Goal: Transaction & Acquisition: Purchase product/service

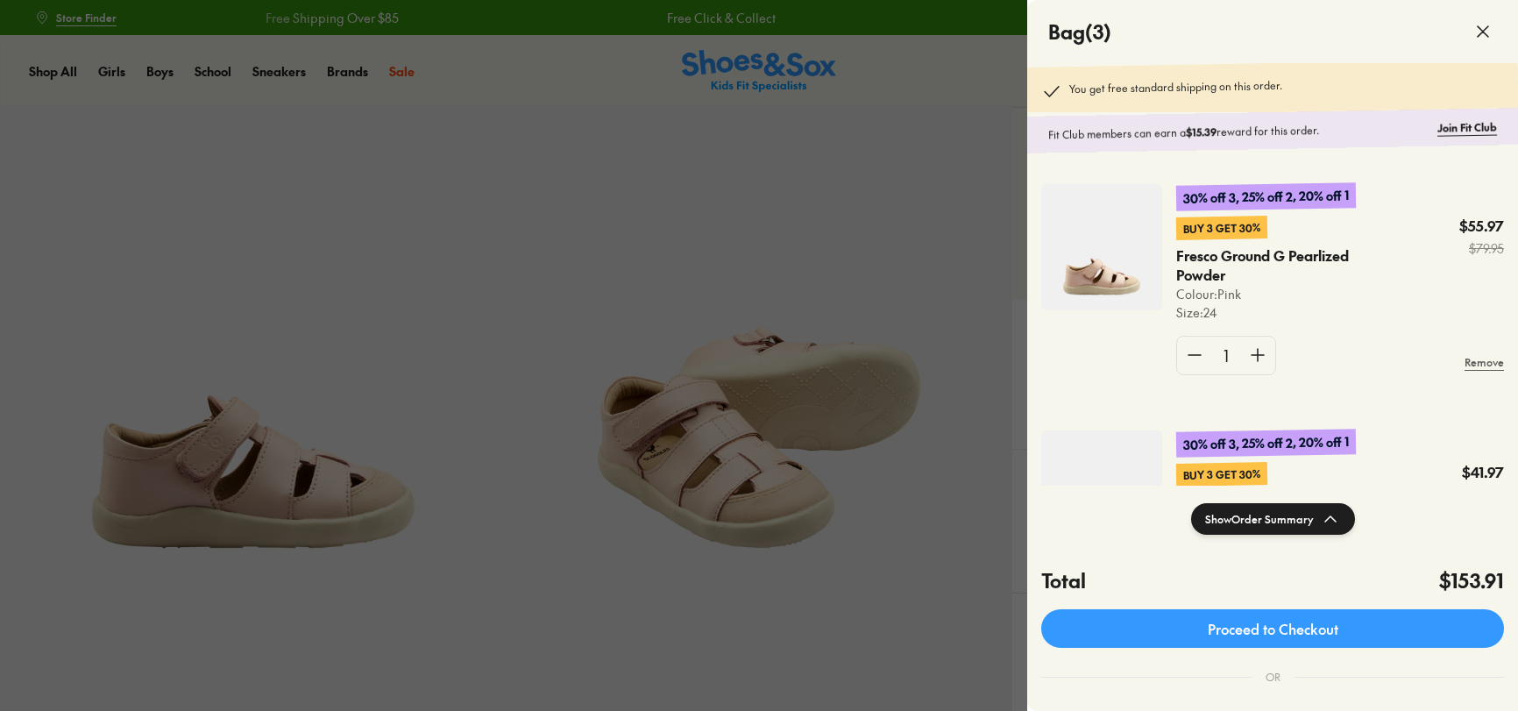
select select "*"
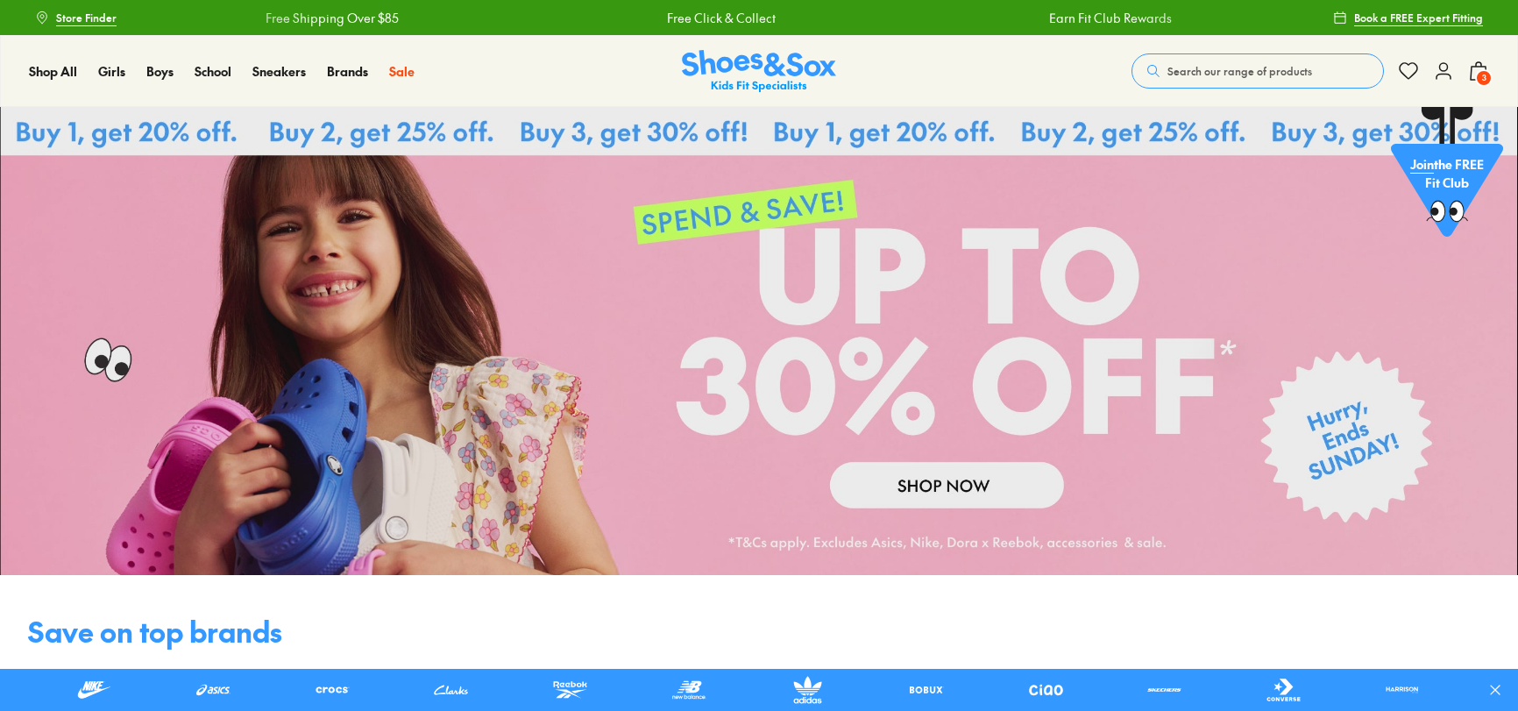
click at [1474, 75] on icon at bounding box center [1478, 70] width 21 height 21
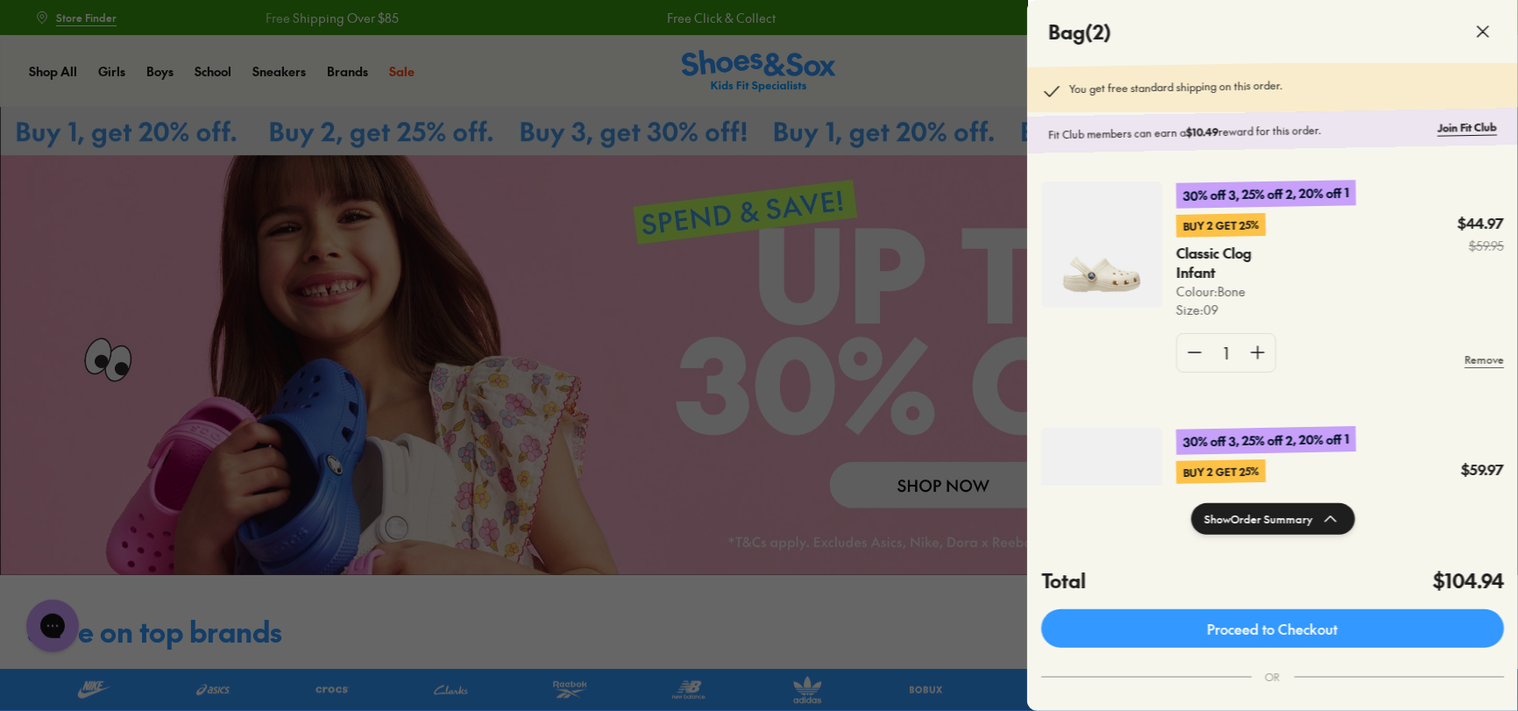
scroll to position [156, 0]
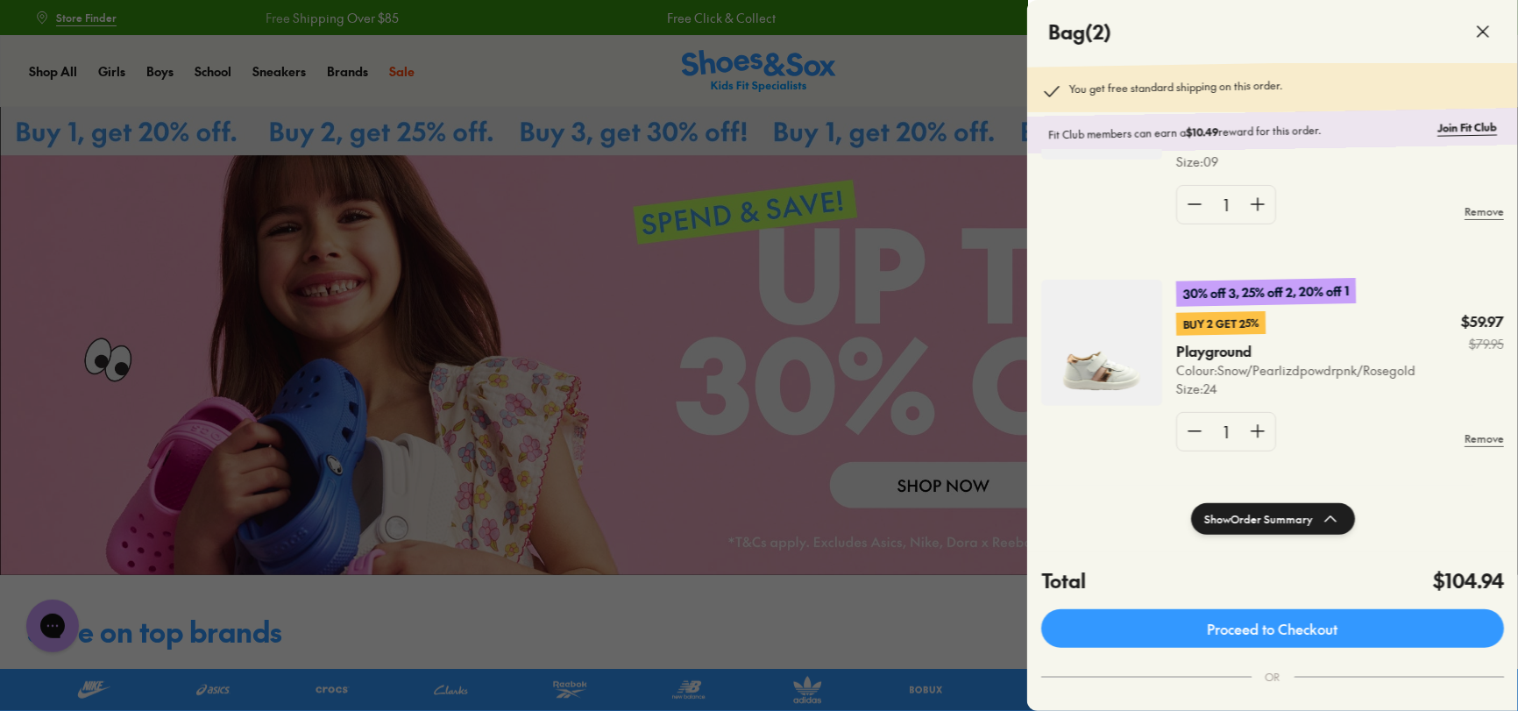
click at [947, 90] on div at bounding box center [759, 355] width 1518 height 711
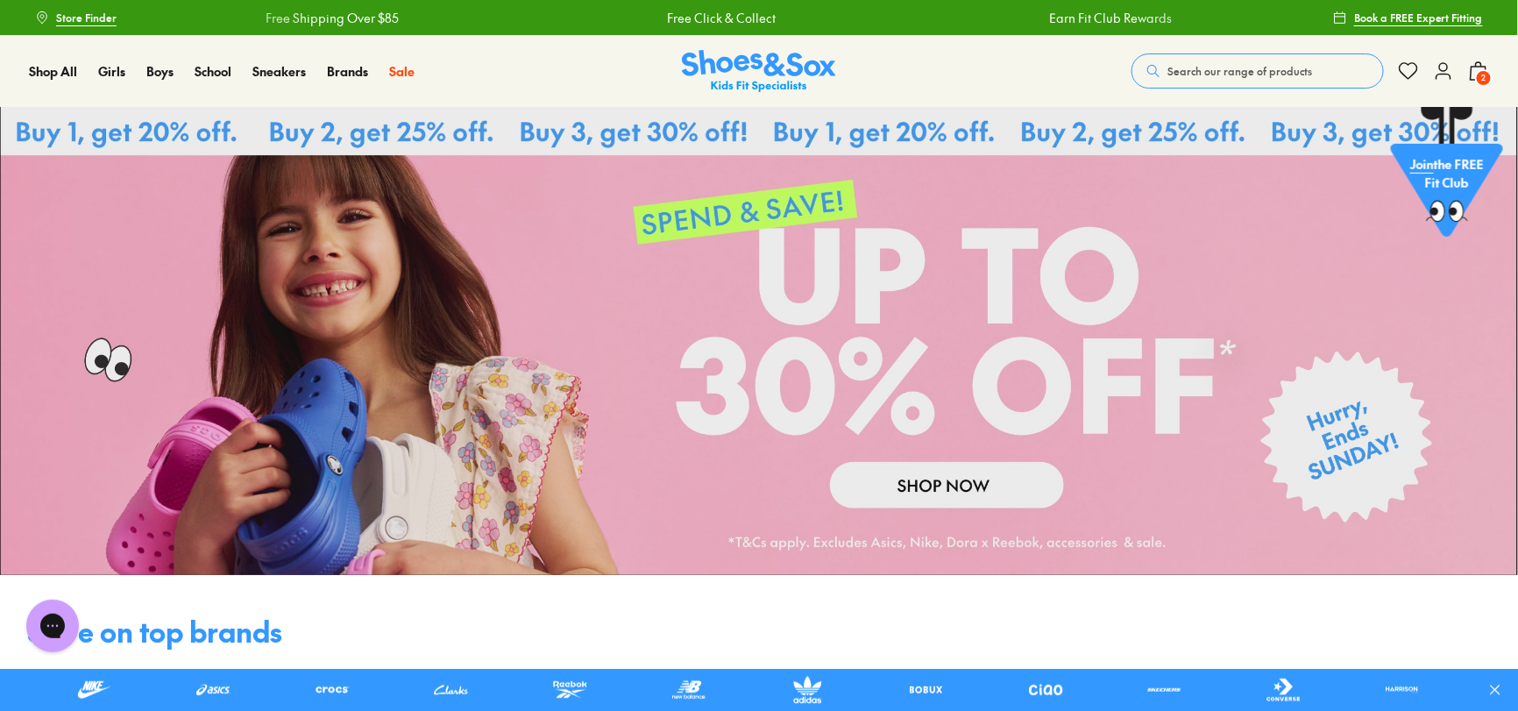
click at [1238, 67] on span "Search our range of products" at bounding box center [1240, 71] width 145 height 16
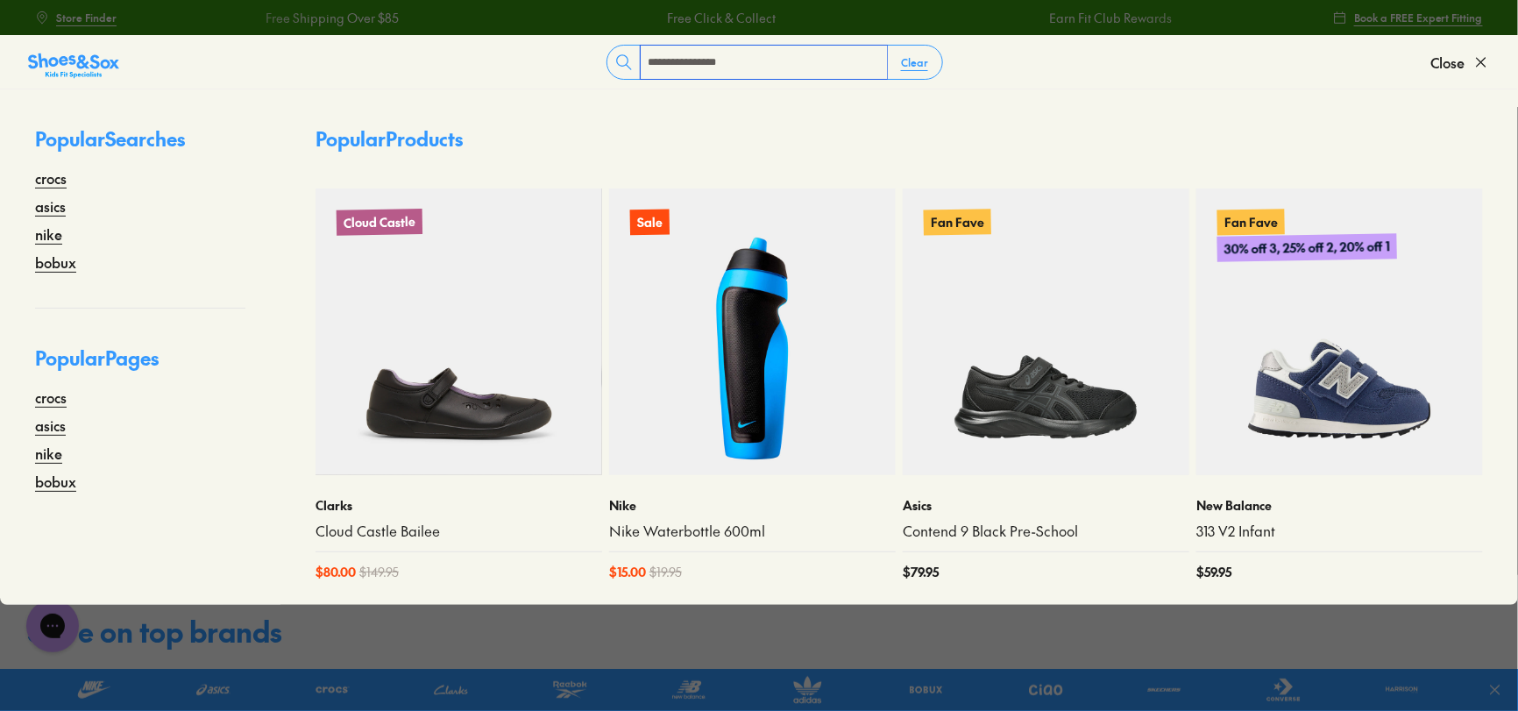
type input "**********"
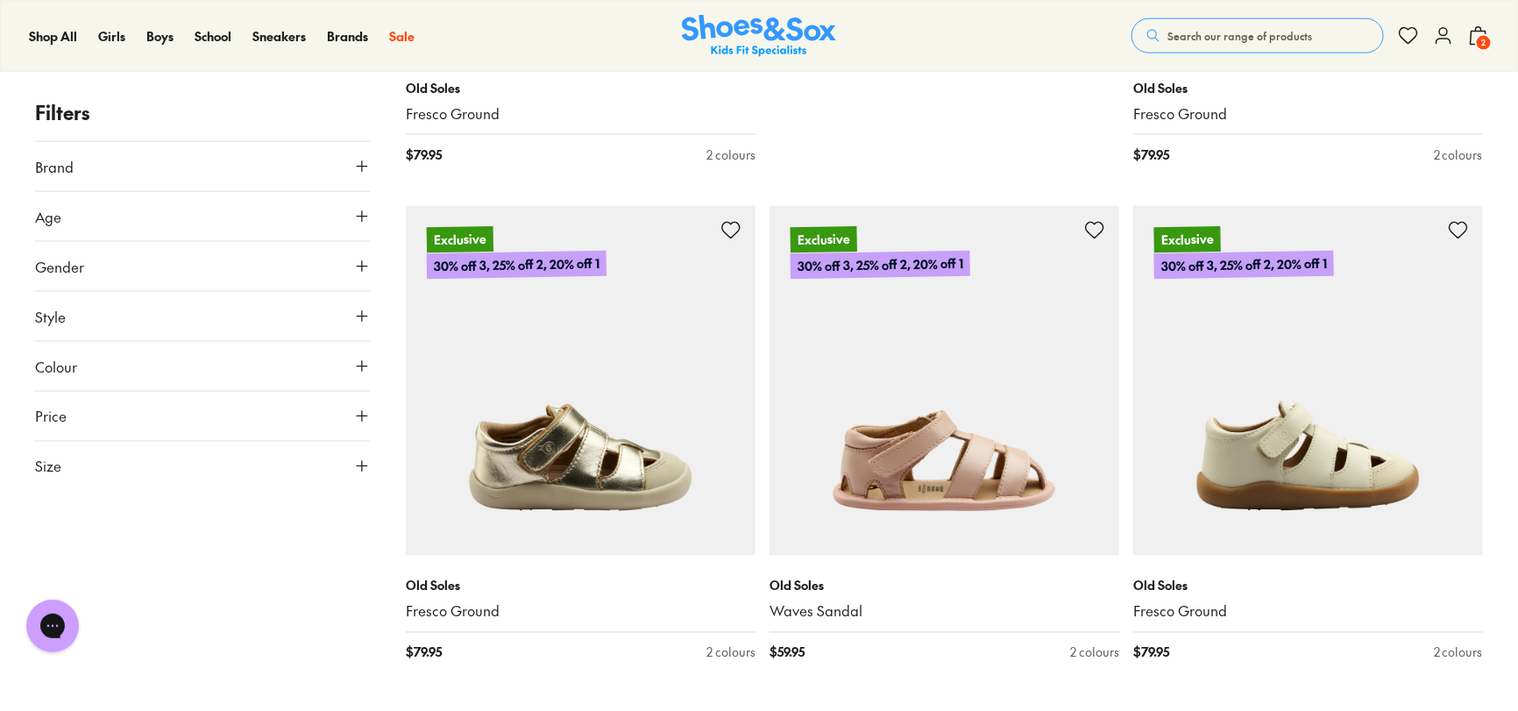
scroll to position [1048, 0]
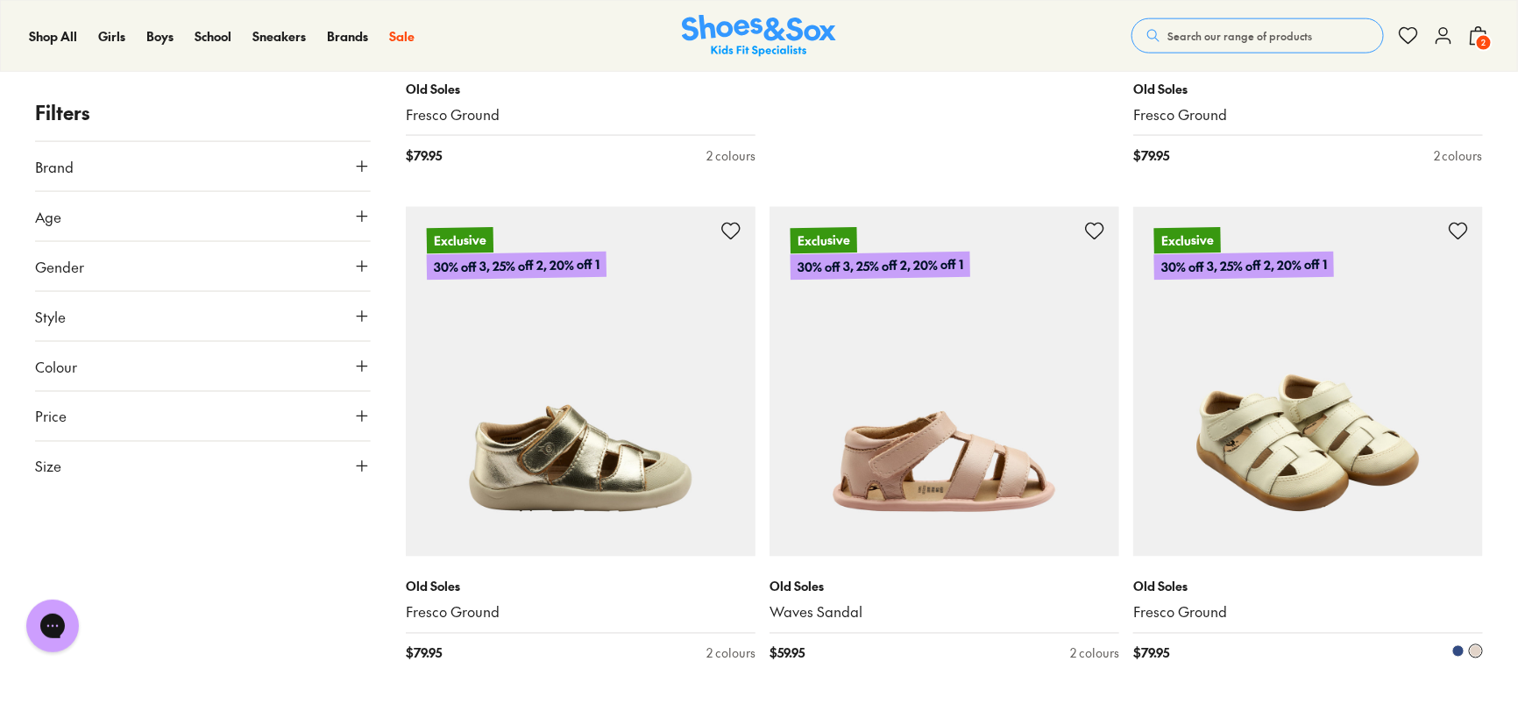
click at [1316, 494] on img at bounding box center [1308, 382] width 350 height 350
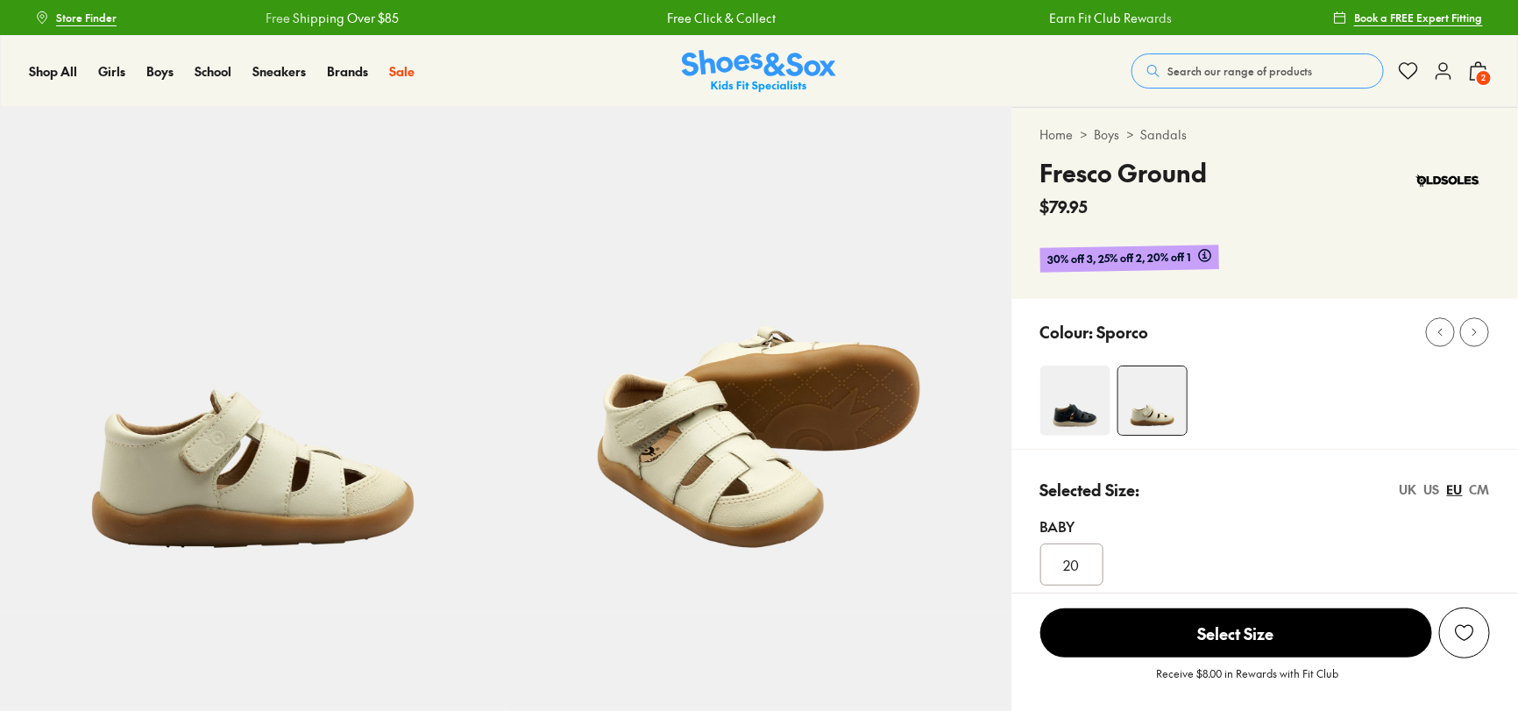
select select "*"
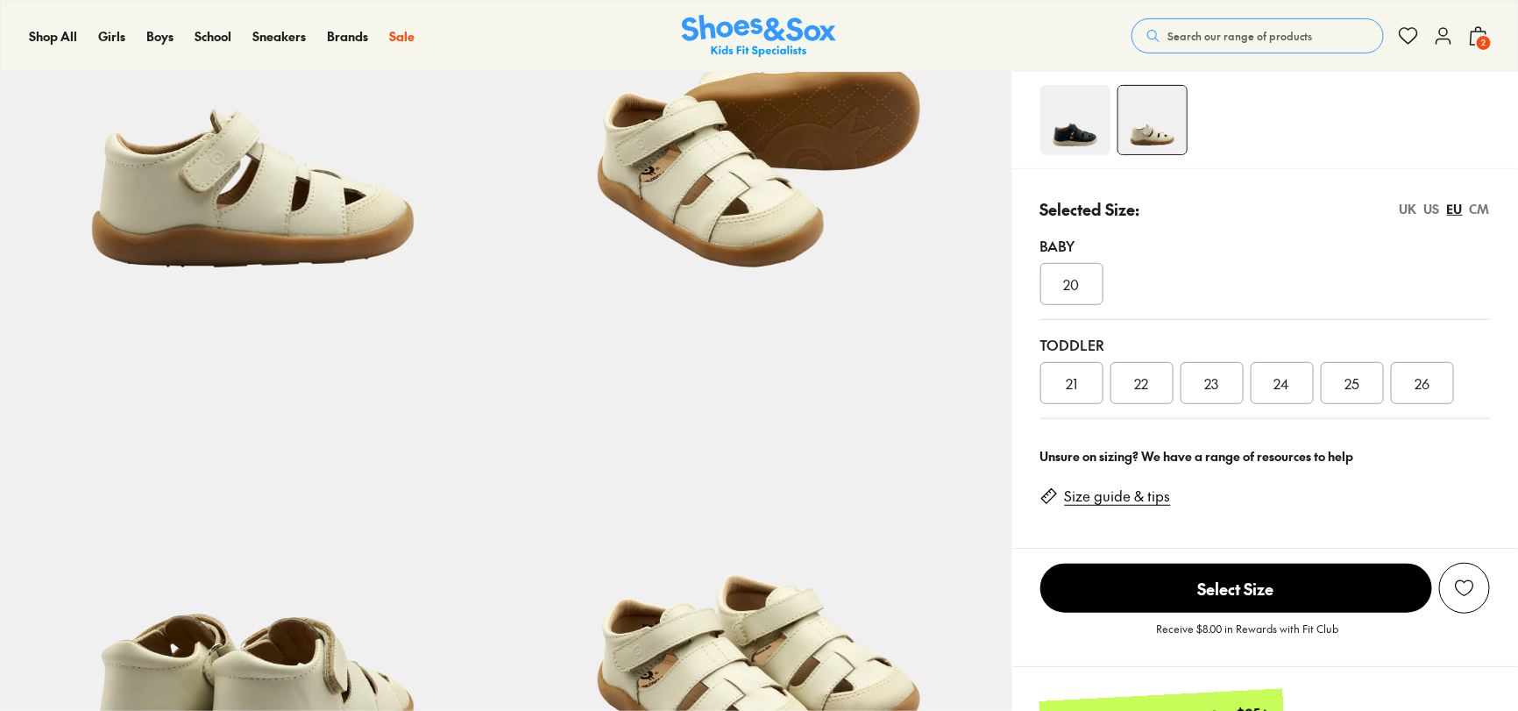
scroll to position [289, 0]
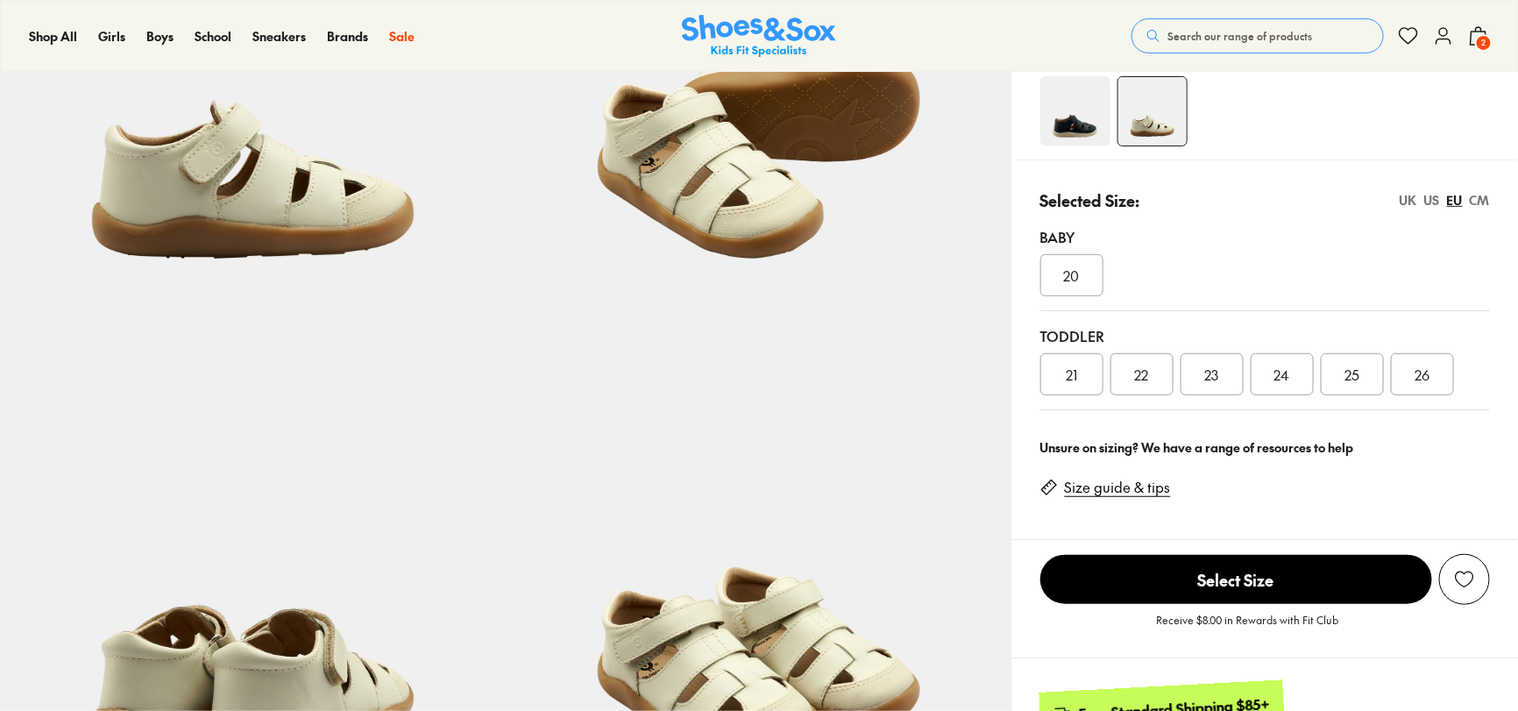
click at [1276, 381] on span "24" at bounding box center [1282, 374] width 16 height 21
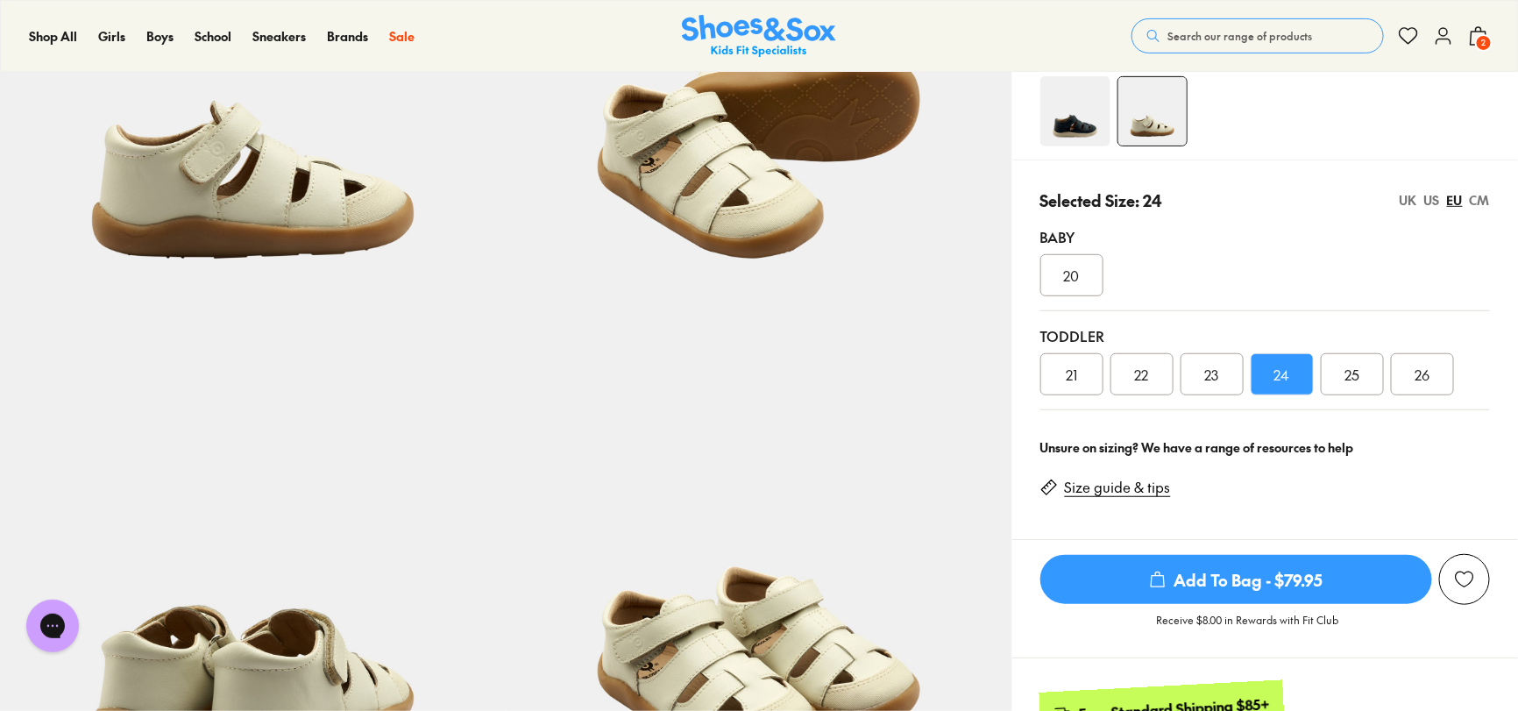
click at [1137, 575] on span "Add To Bag - $79.95" at bounding box center [1236, 579] width 392 height 49
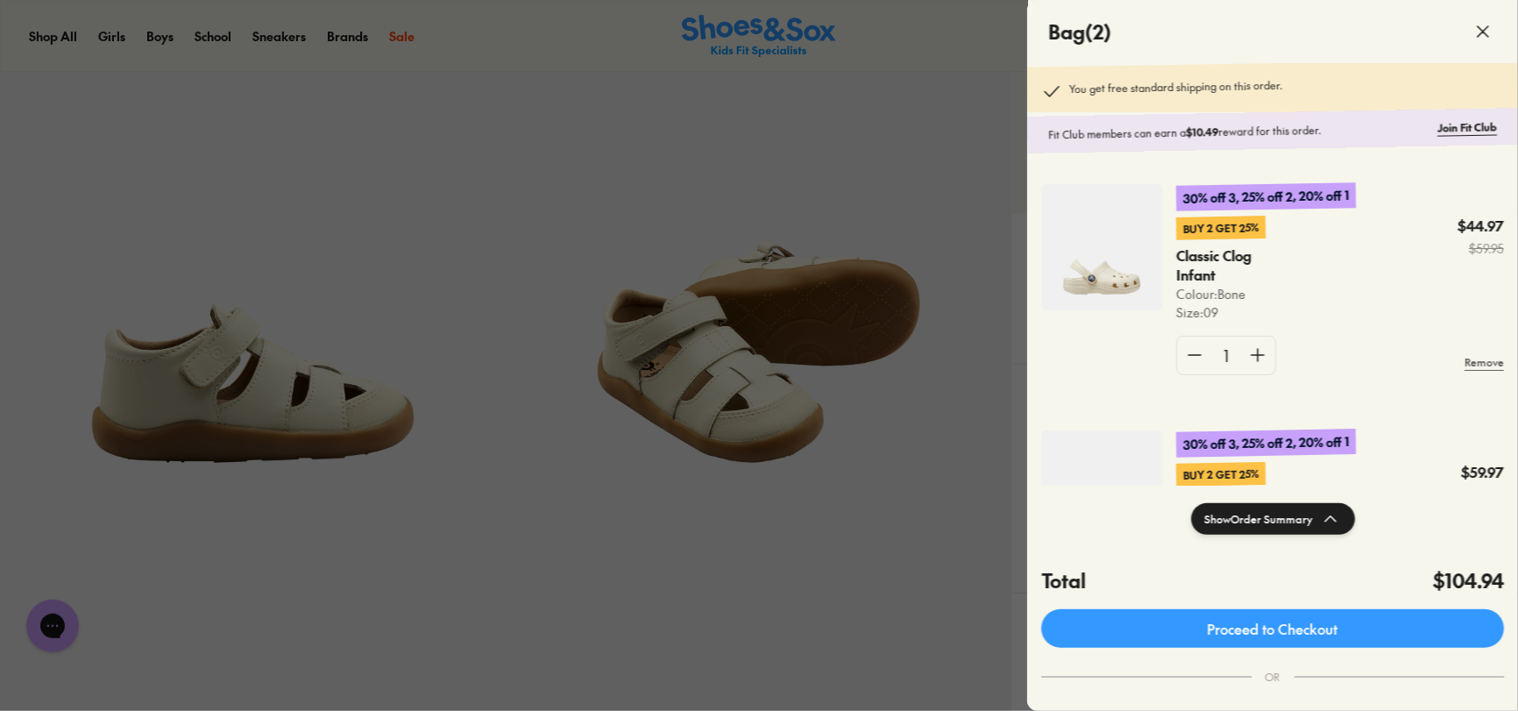
click at [927, 397] on div at bounding box center [759, 355] width 1518 height 711
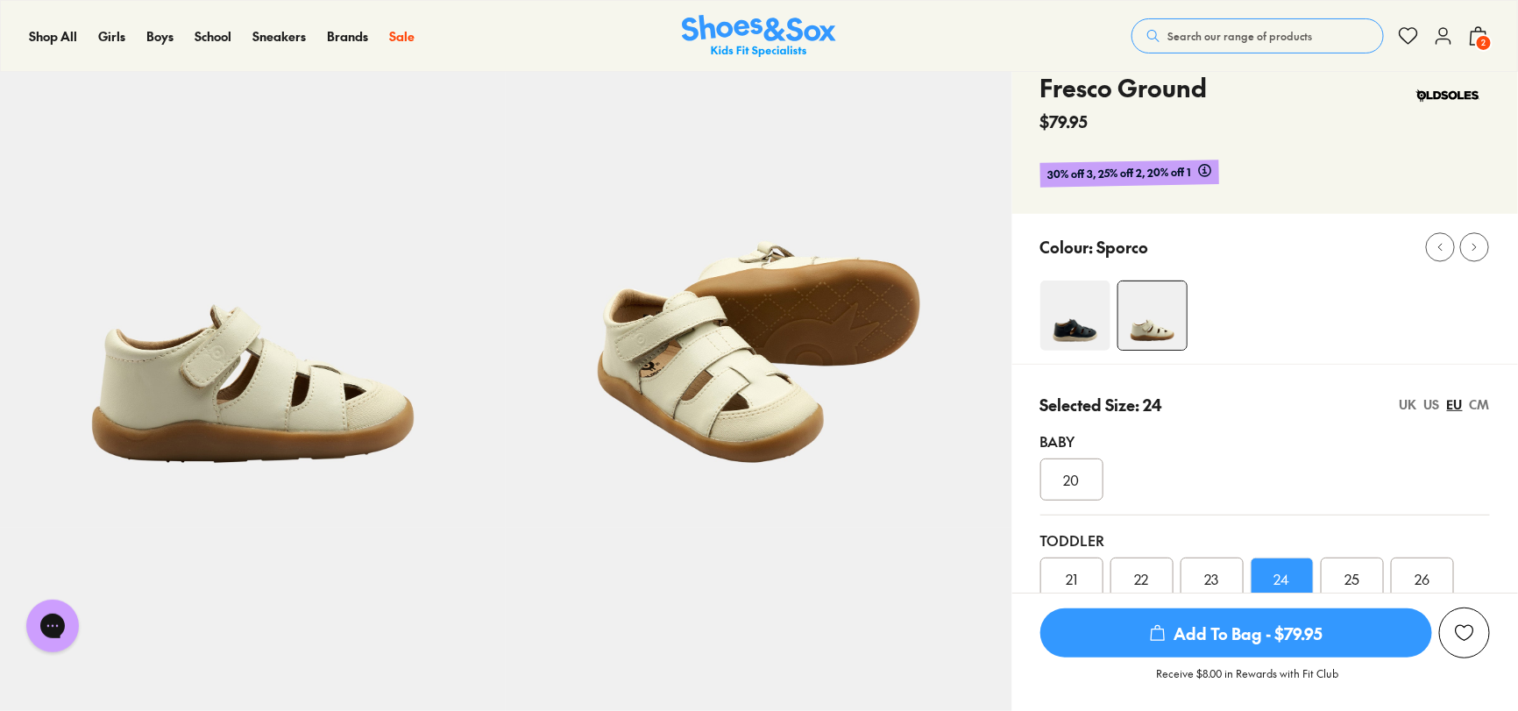
click at [1134, 638] on span "Add To Bag - $79.95" at bounding box center [1236, 632] width 392 height 49
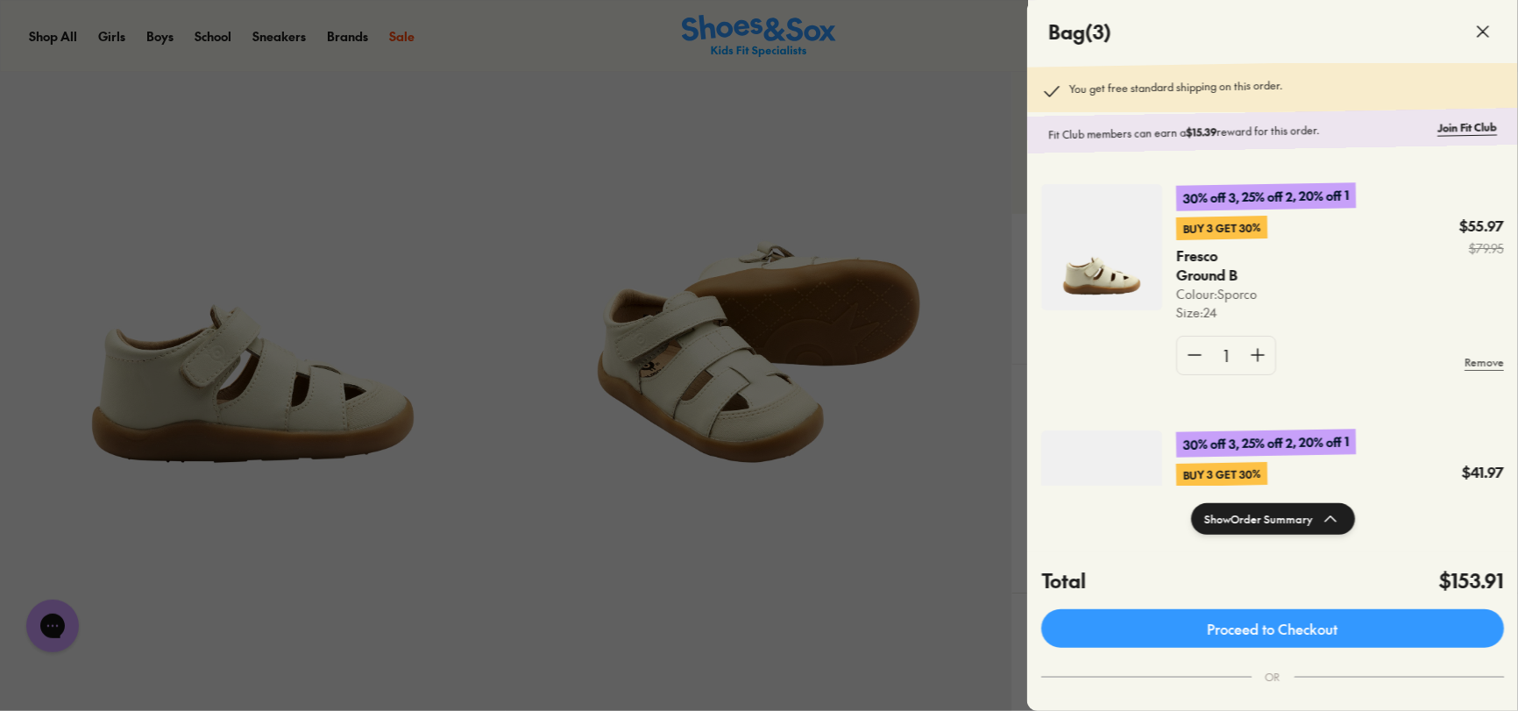
scroll to position [402, 0]
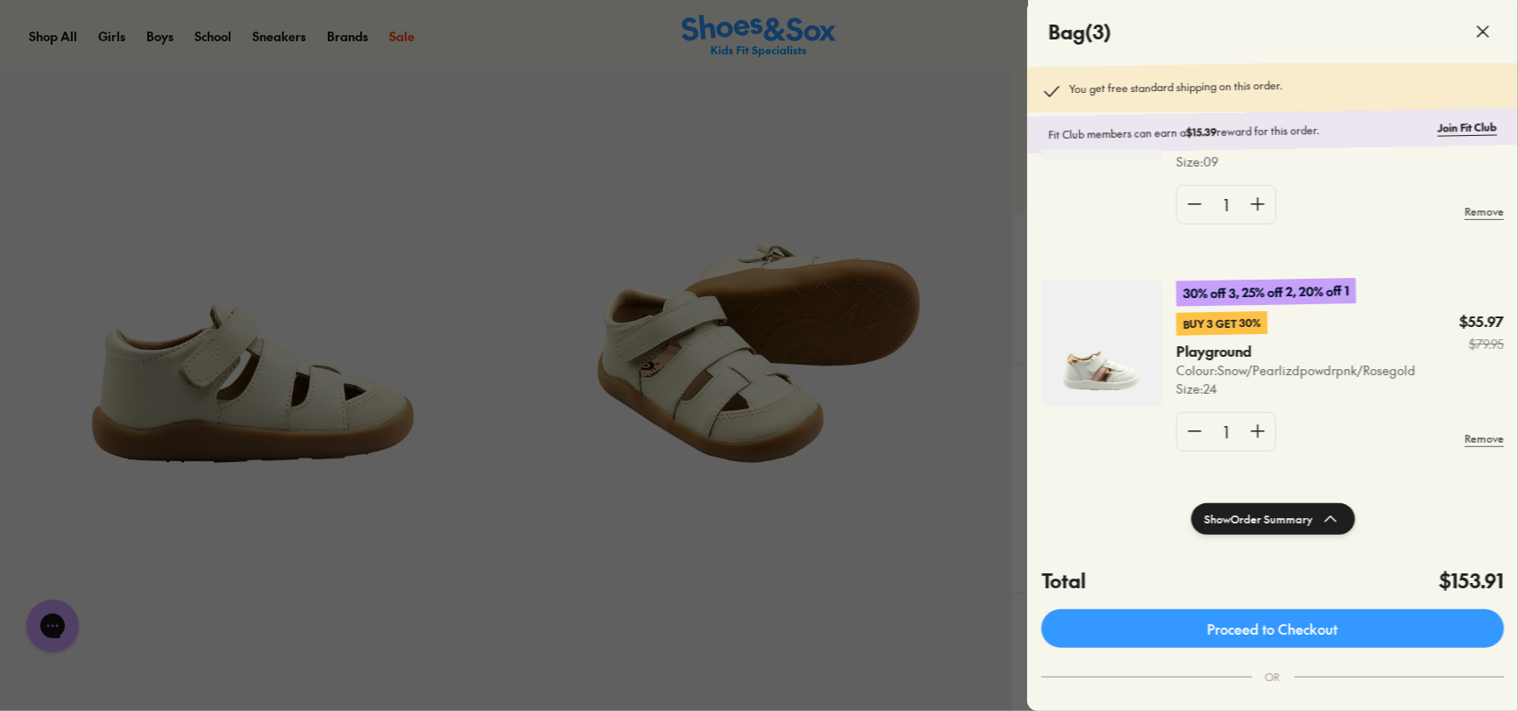
click at [1492, 28] on icon at bounding box center [1483, 31] width 21 height 21
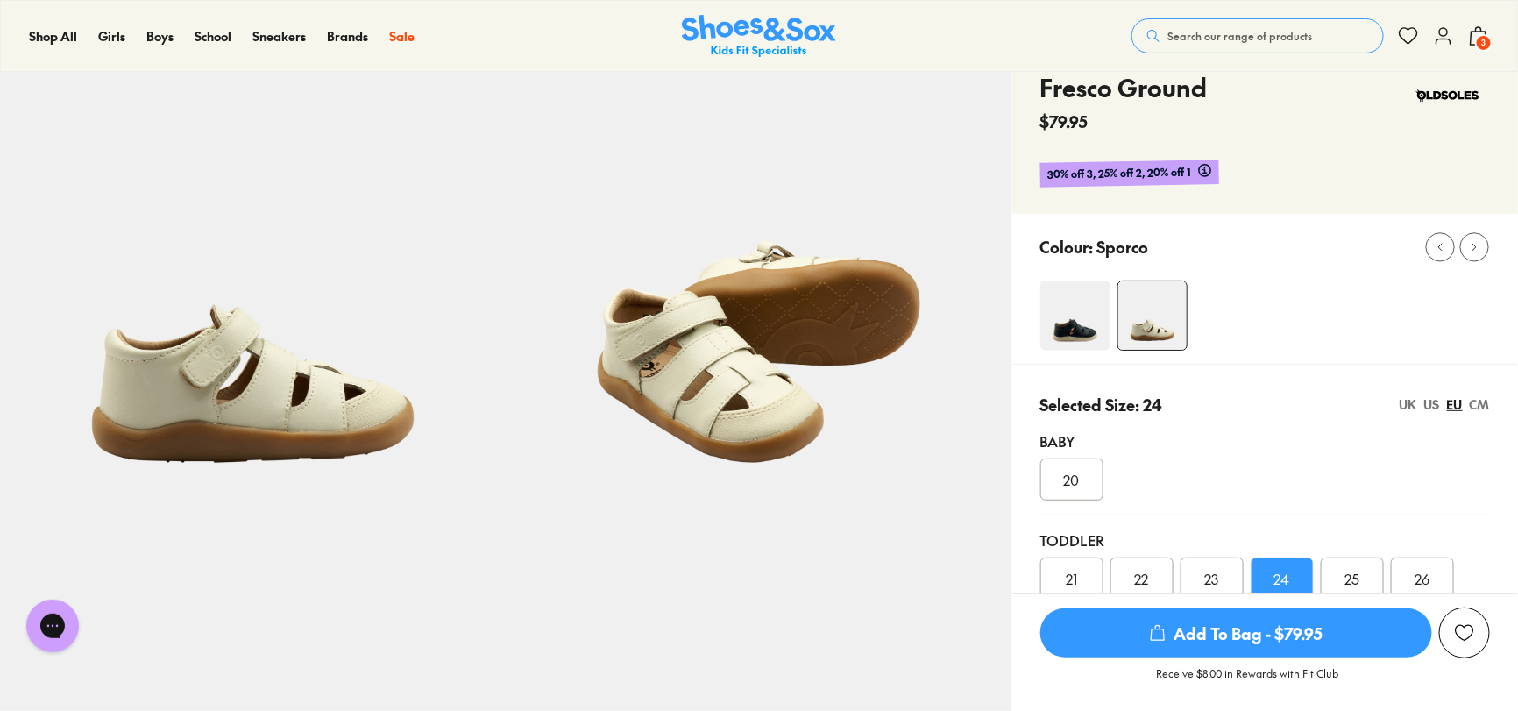
click at [1447, 35] on icon at bounding box center [1443, 35] width 21 height 21
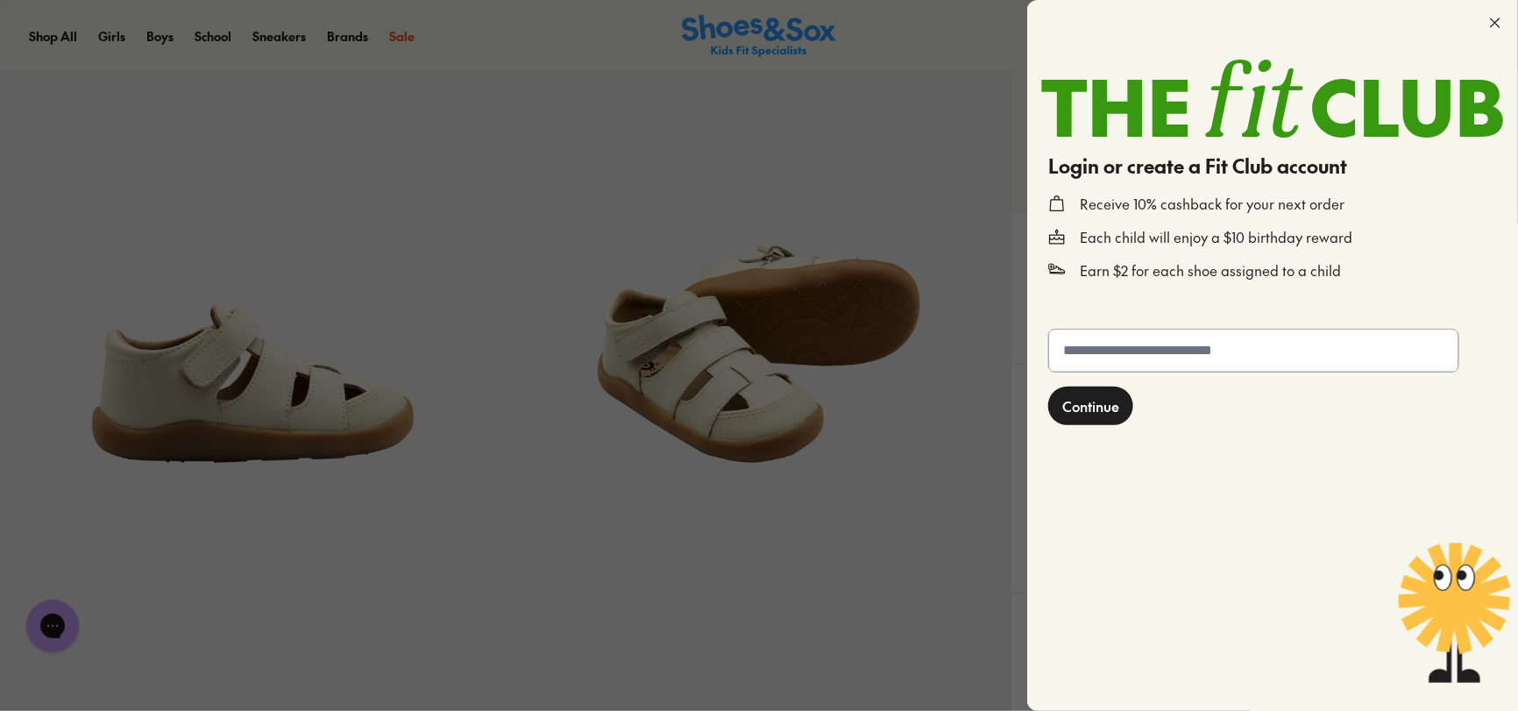
click at [1205, 347] on input "text" at bounding box center [1253, 351] width 409 height 42
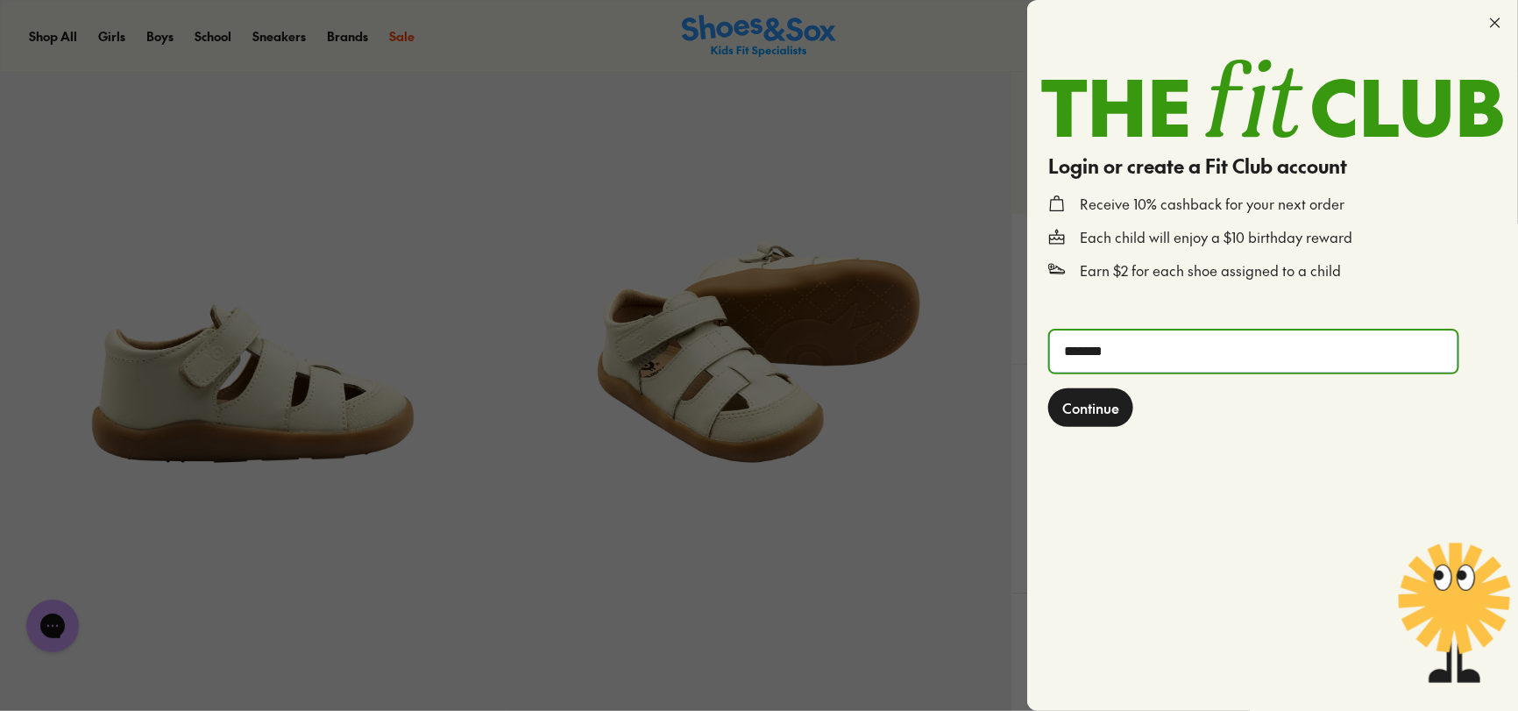
type input "**********"
click at [1103, 414] on span "Continue" at bounding box center [1090, 407] width 57 height 21
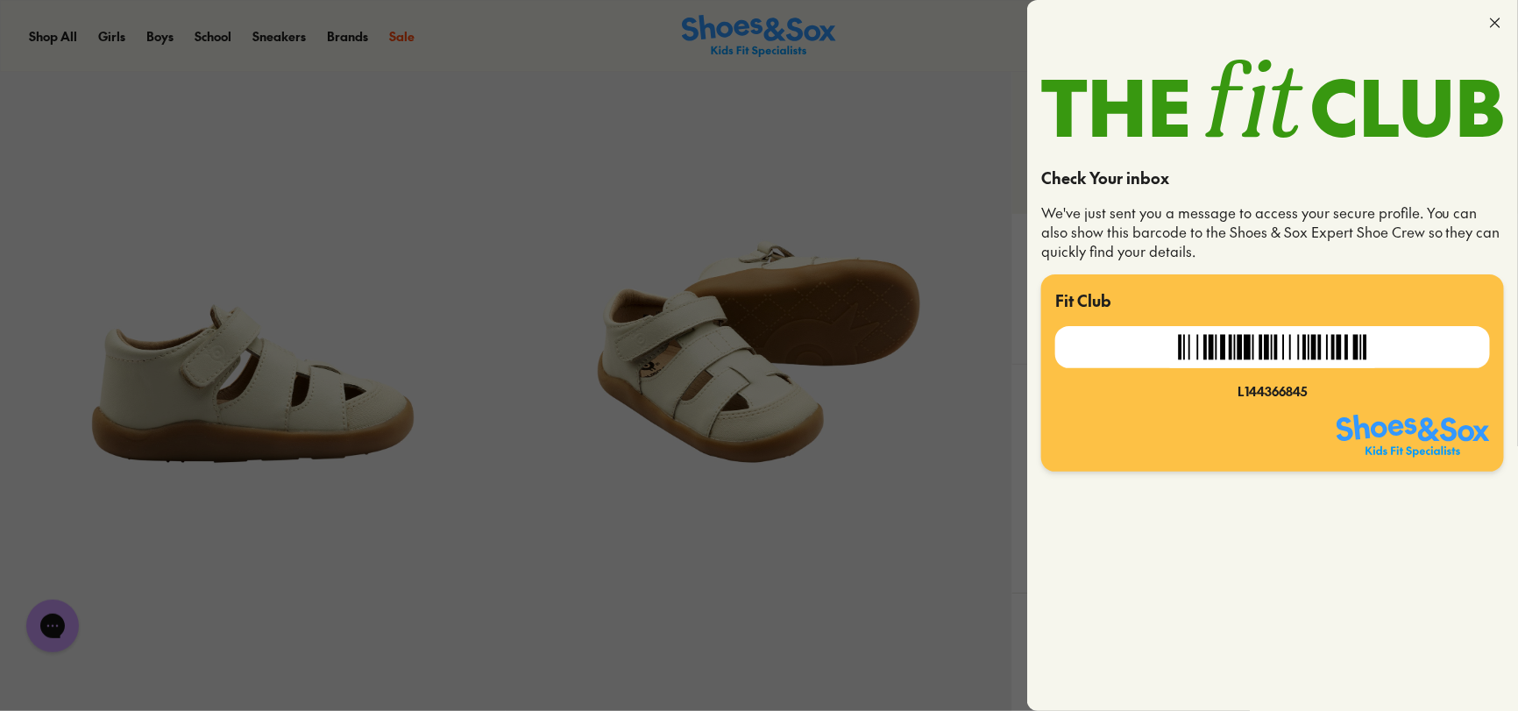
click at [1103, 414] on div "Fit Club L144366845" at bounding box center [1272, 372] width 463 height 196
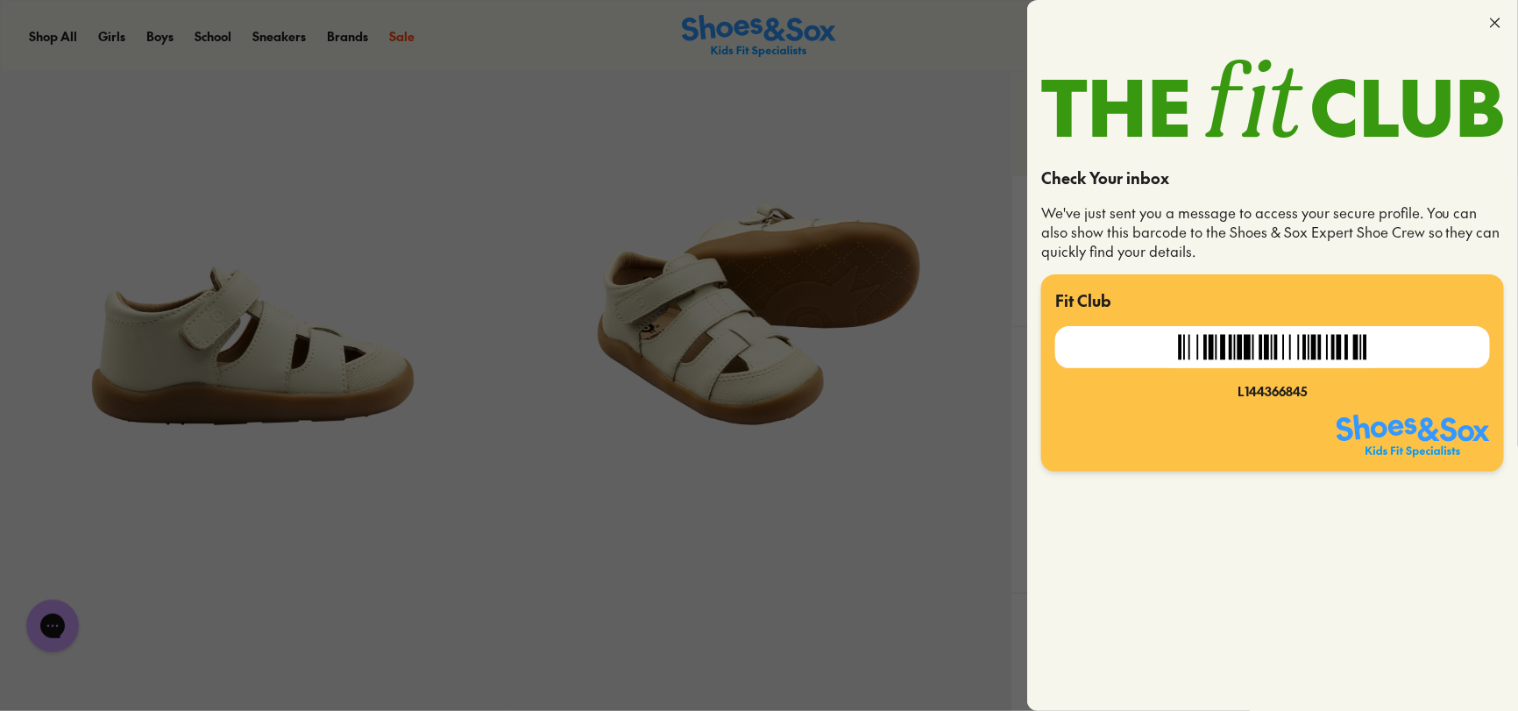
scroll to position [124, 0]
click at [1498, 28] on icon at bounding box center [1496, 23] width 18 height 18
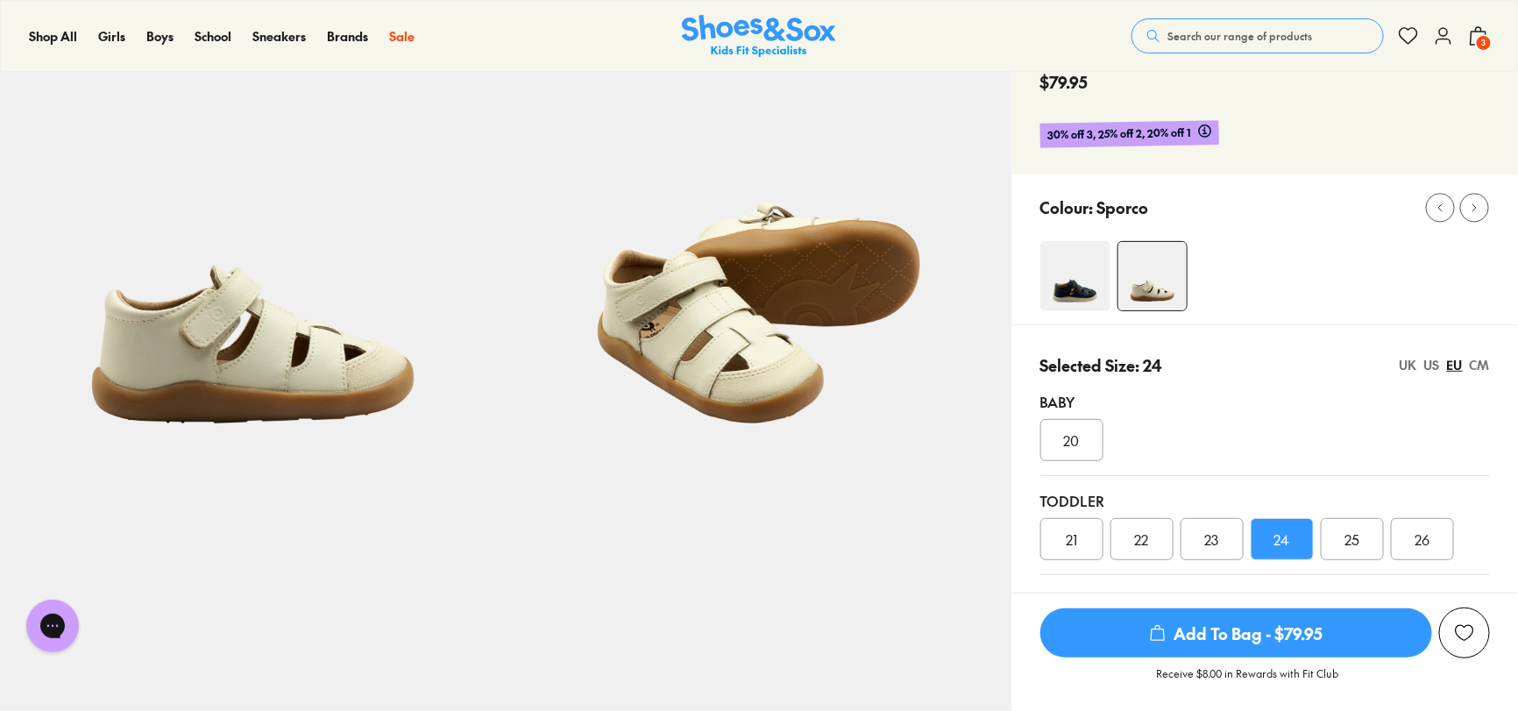
click at [1490, 32] on div "Shop All Shop All Shop All Up to 30% off New Arrivals Online Only Best Sellers …" at bounding box center [759, 36] width 1518 height 72
click at [1477, 42] on span "3" at bounding box center [1484, 43] width 18 height 18
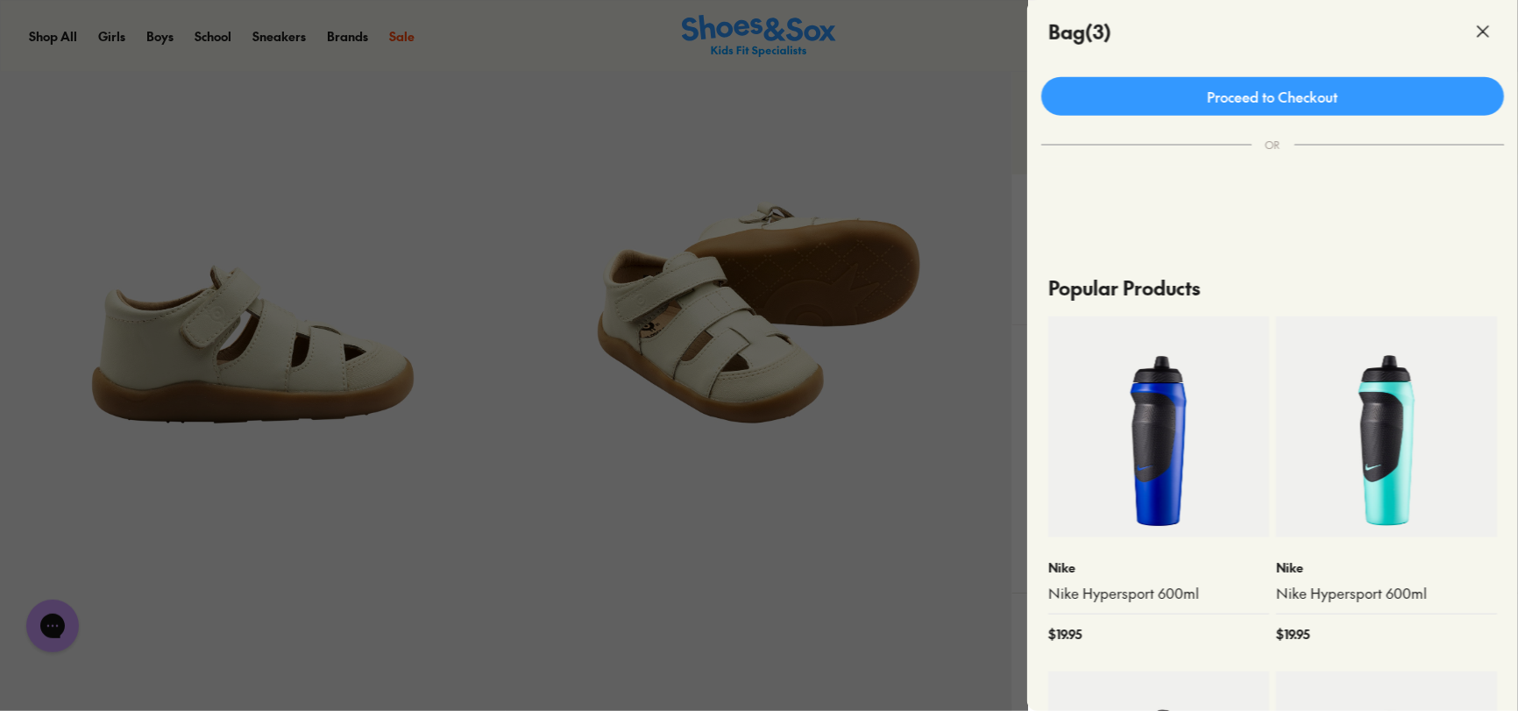
scroll to position [555, 0]
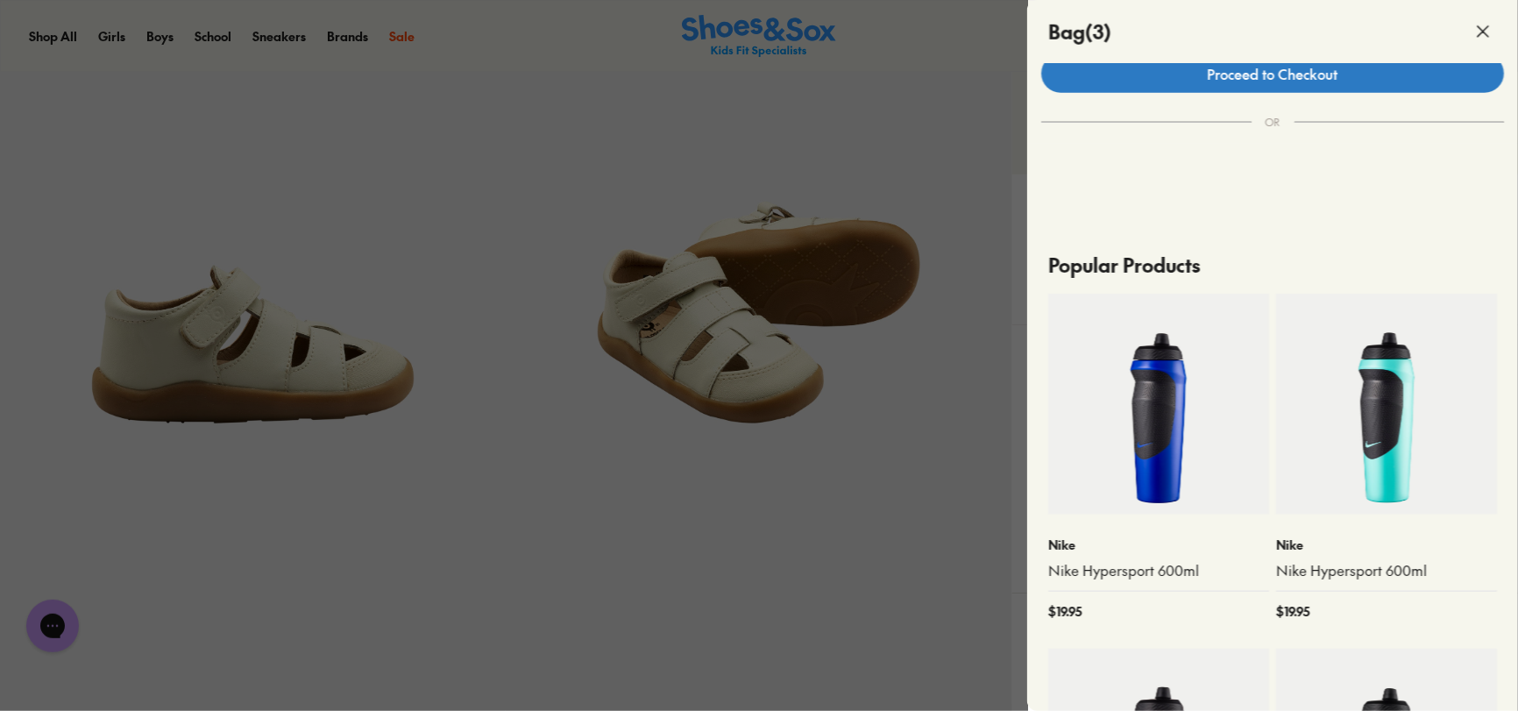
click at [1270, 75] on link "Proceed to Checkout" at bounding box center [1272, 73] width 463 height 39
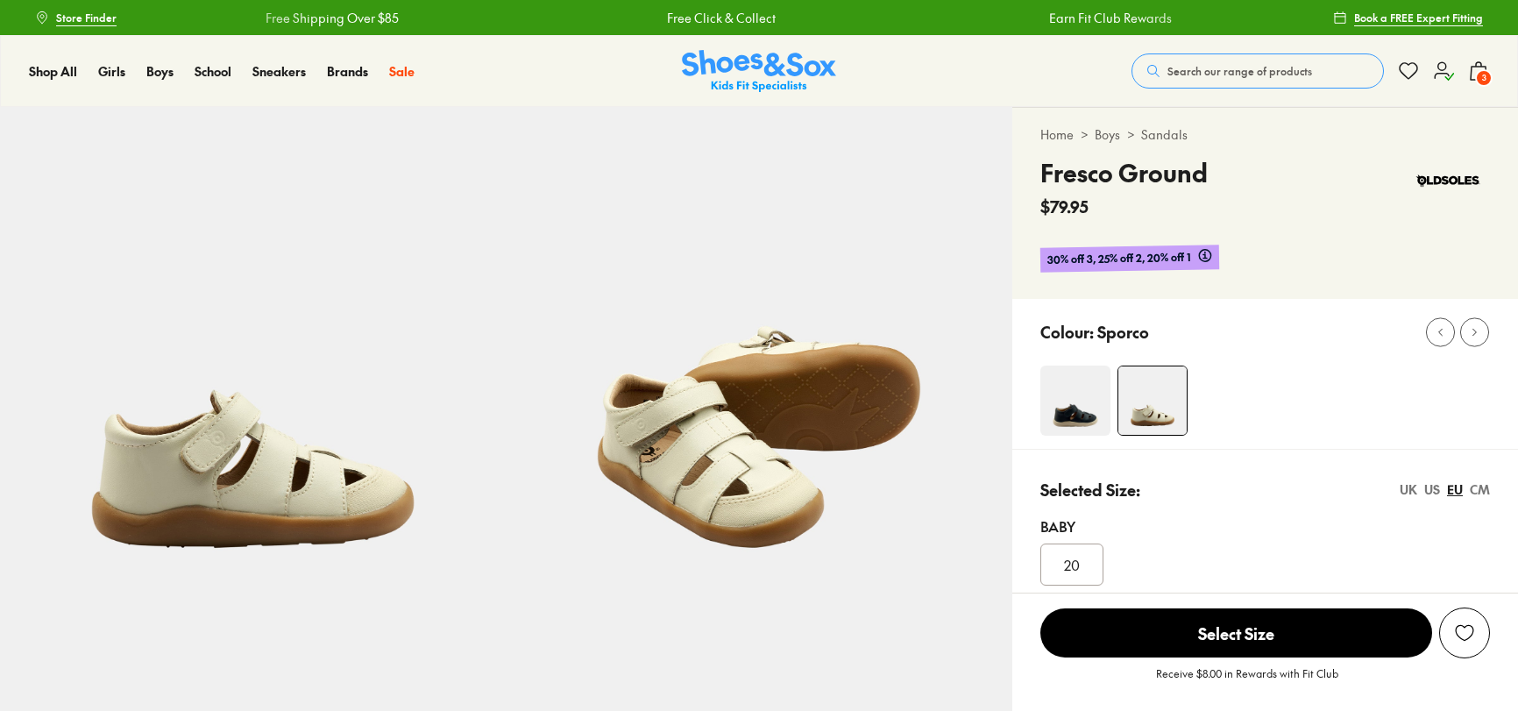
click at [1446, 71] on icon at bounding box center [1443, 70] width 21 height 21
select select "*"
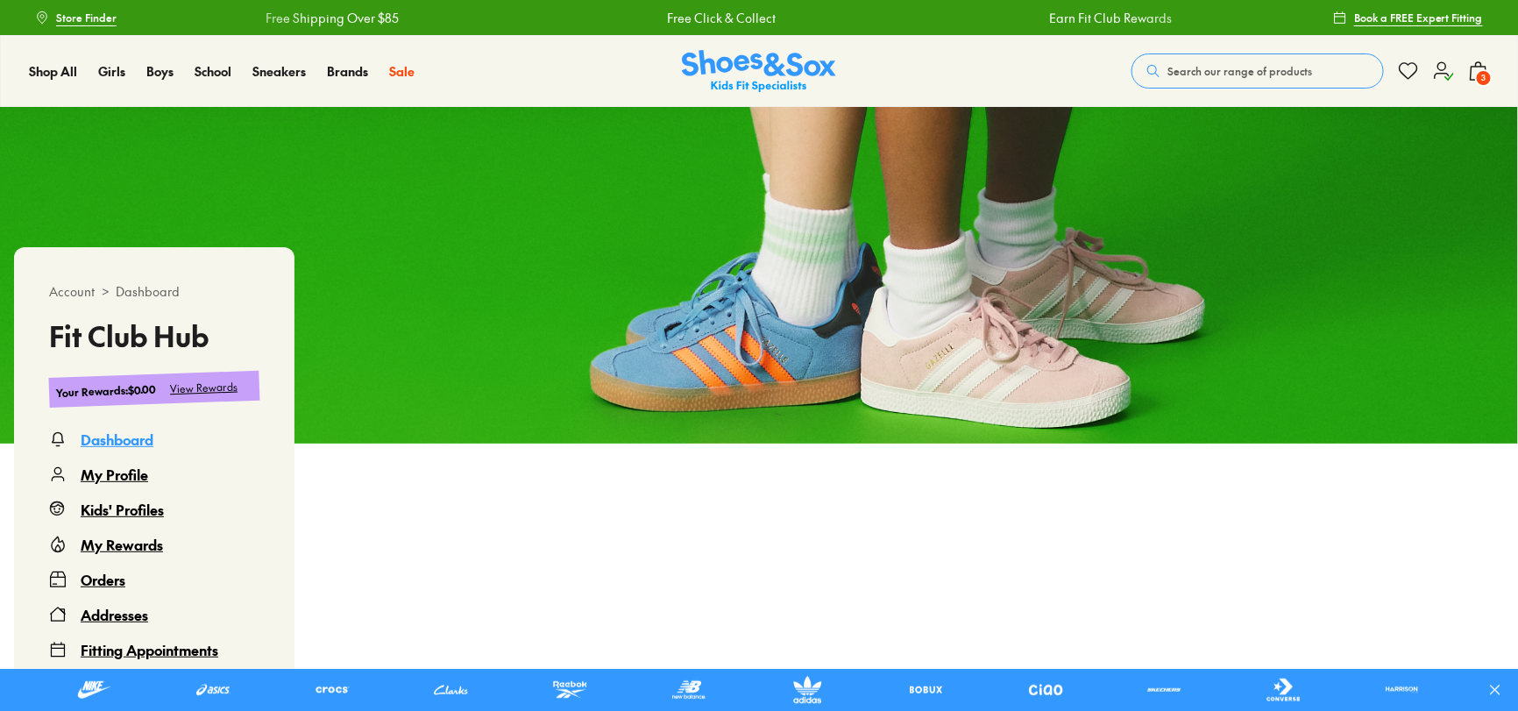
click at [218, 387] on div "View Rewards" at bounding box center [204, 388] width 68 height 18
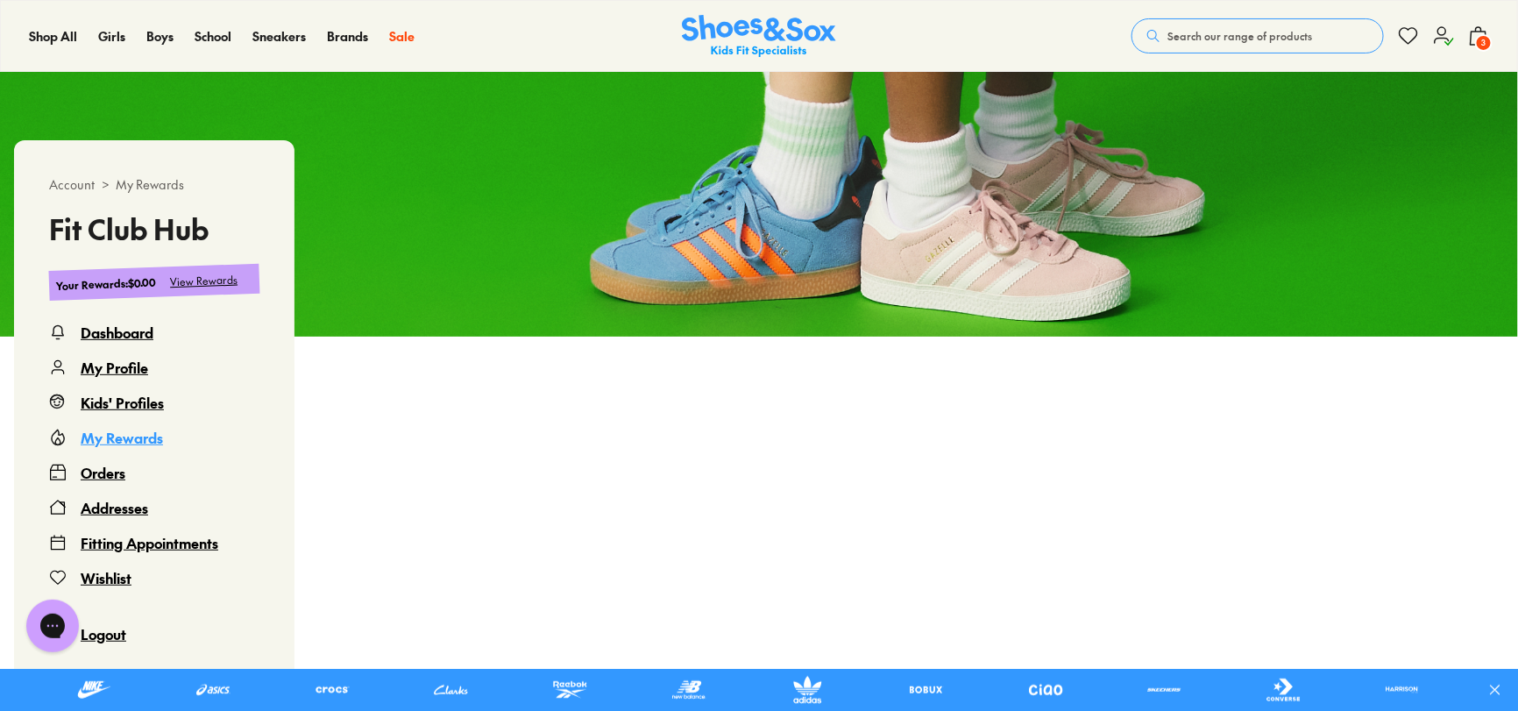
click at [218, 278] on div "View Rewards" at bounding box center [204, 281] width 68 height 18
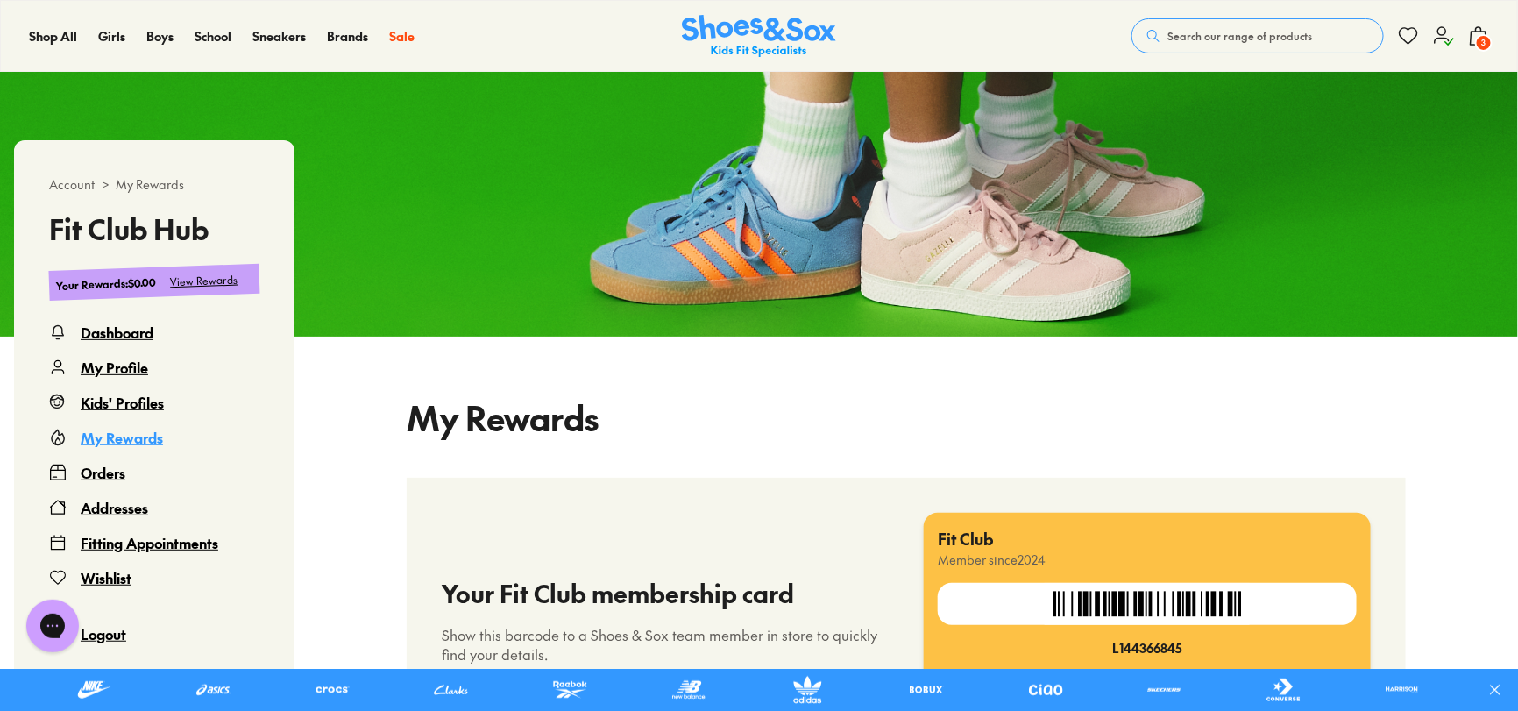
select select
click at [103, 476] on div "Orders" at bounding box center [103, 472] width 45 height 21
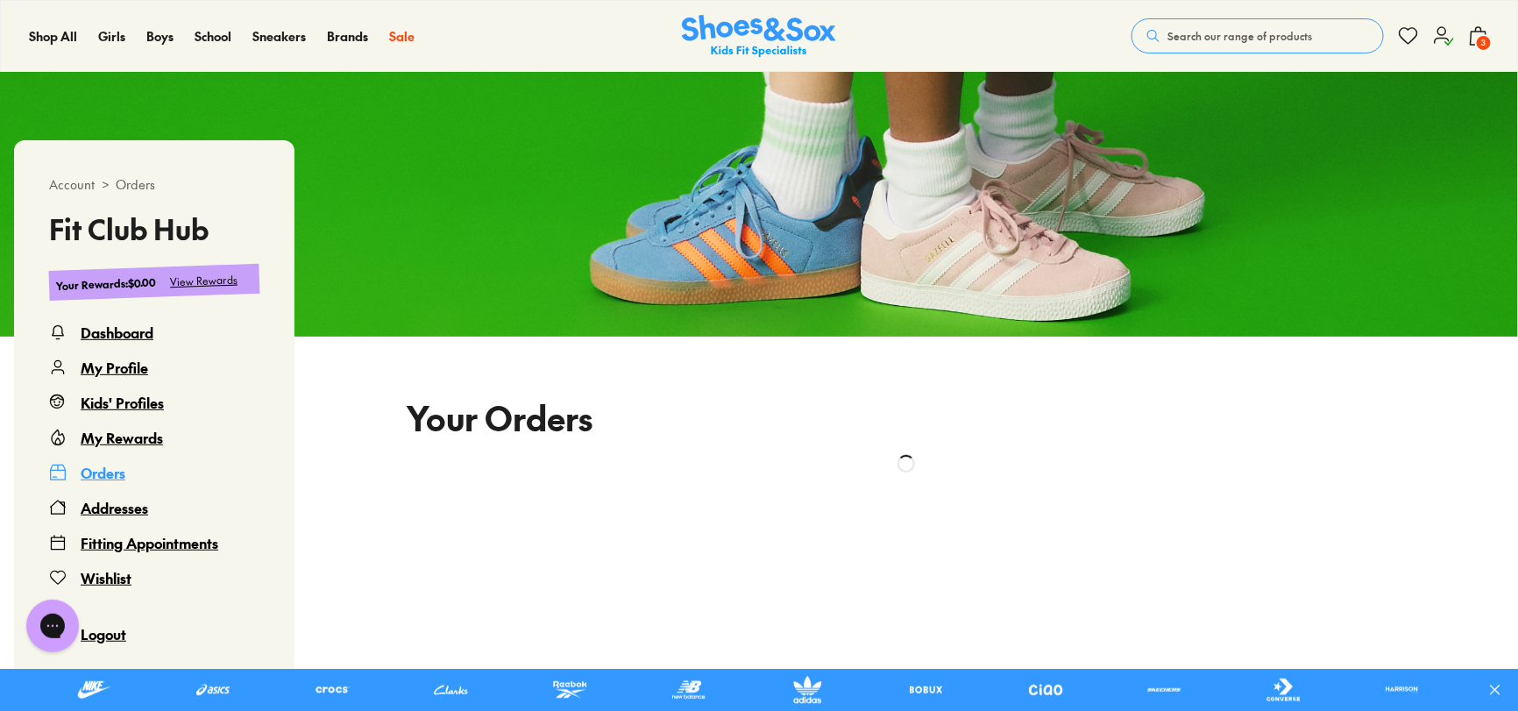
scroll to position [361, 0]
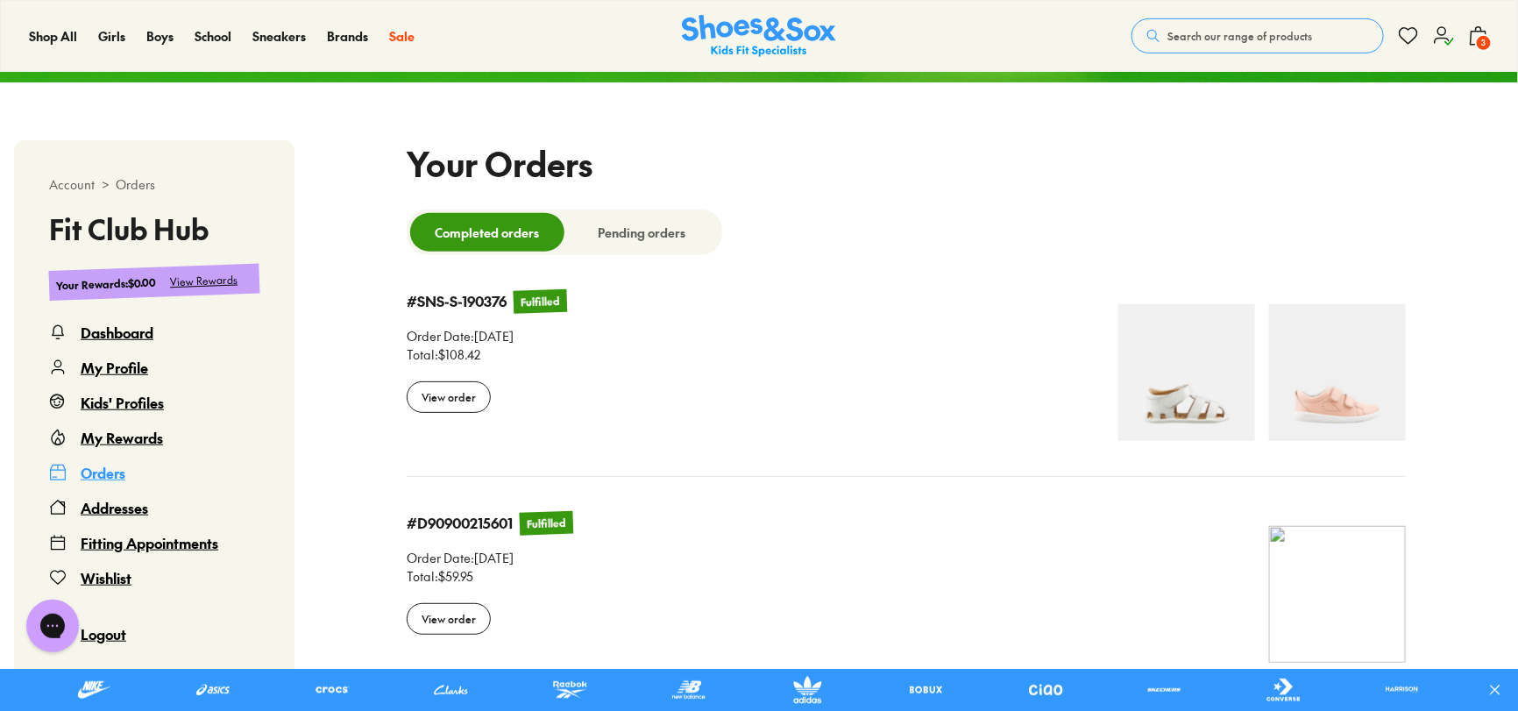
select select
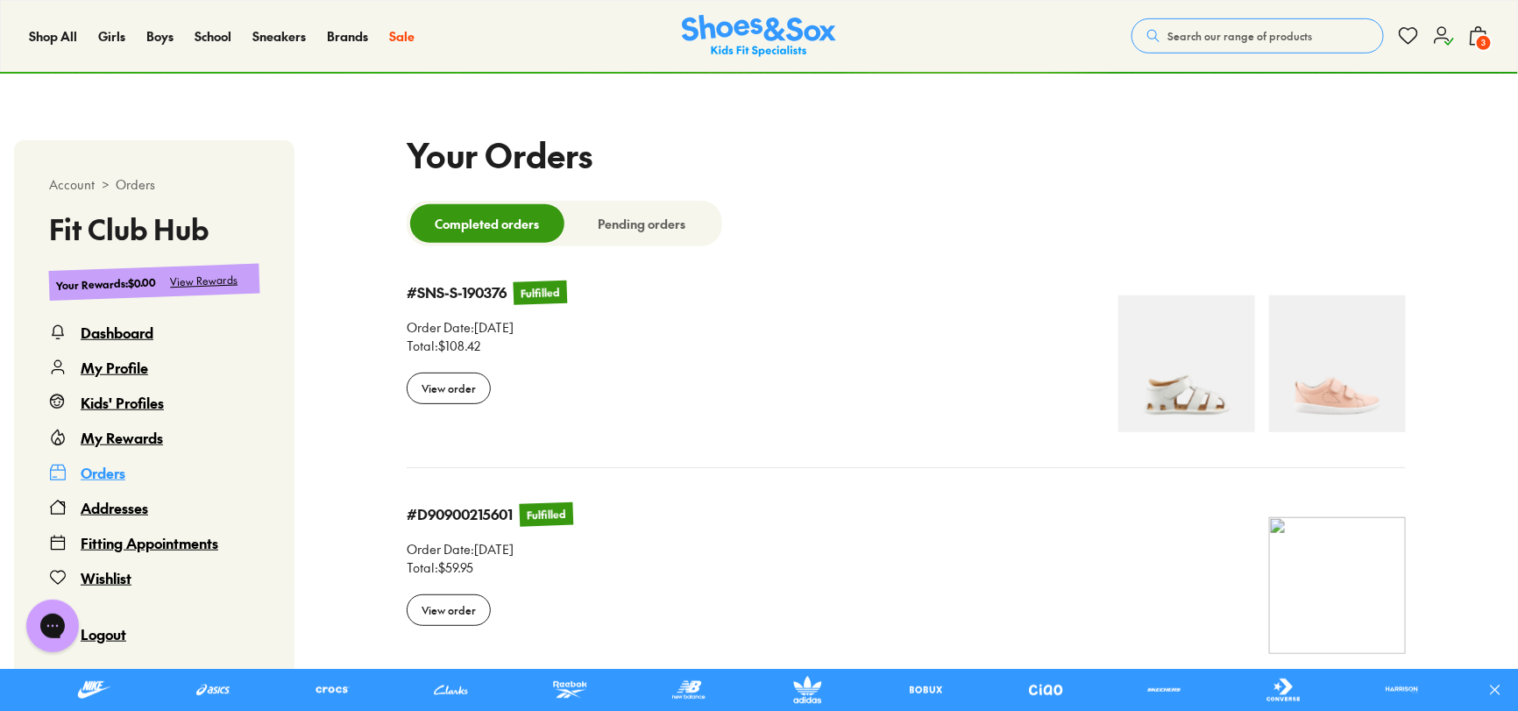
scroll to position [356, 0]
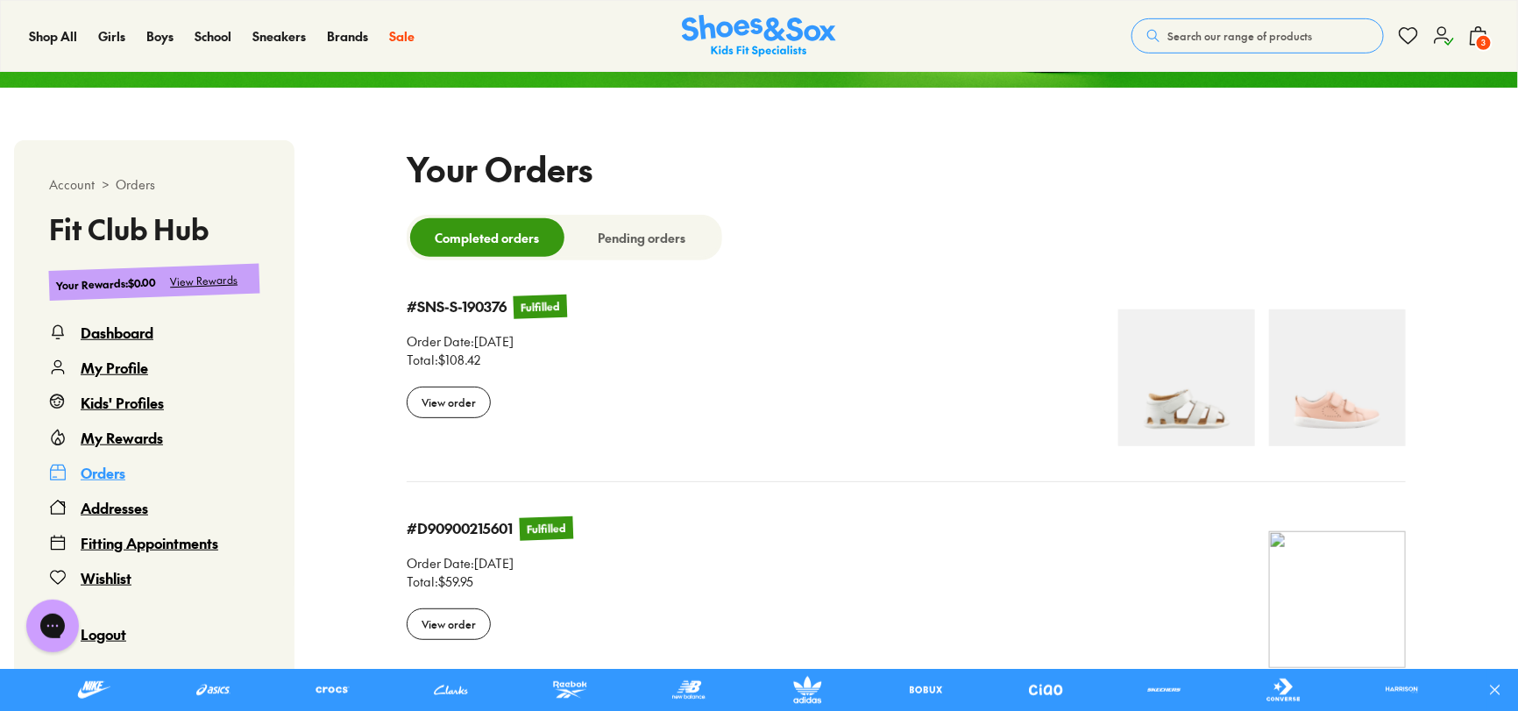
click at [209, 286] on div "View Rewards" at bounding box center [204, 281] width 68 height 18
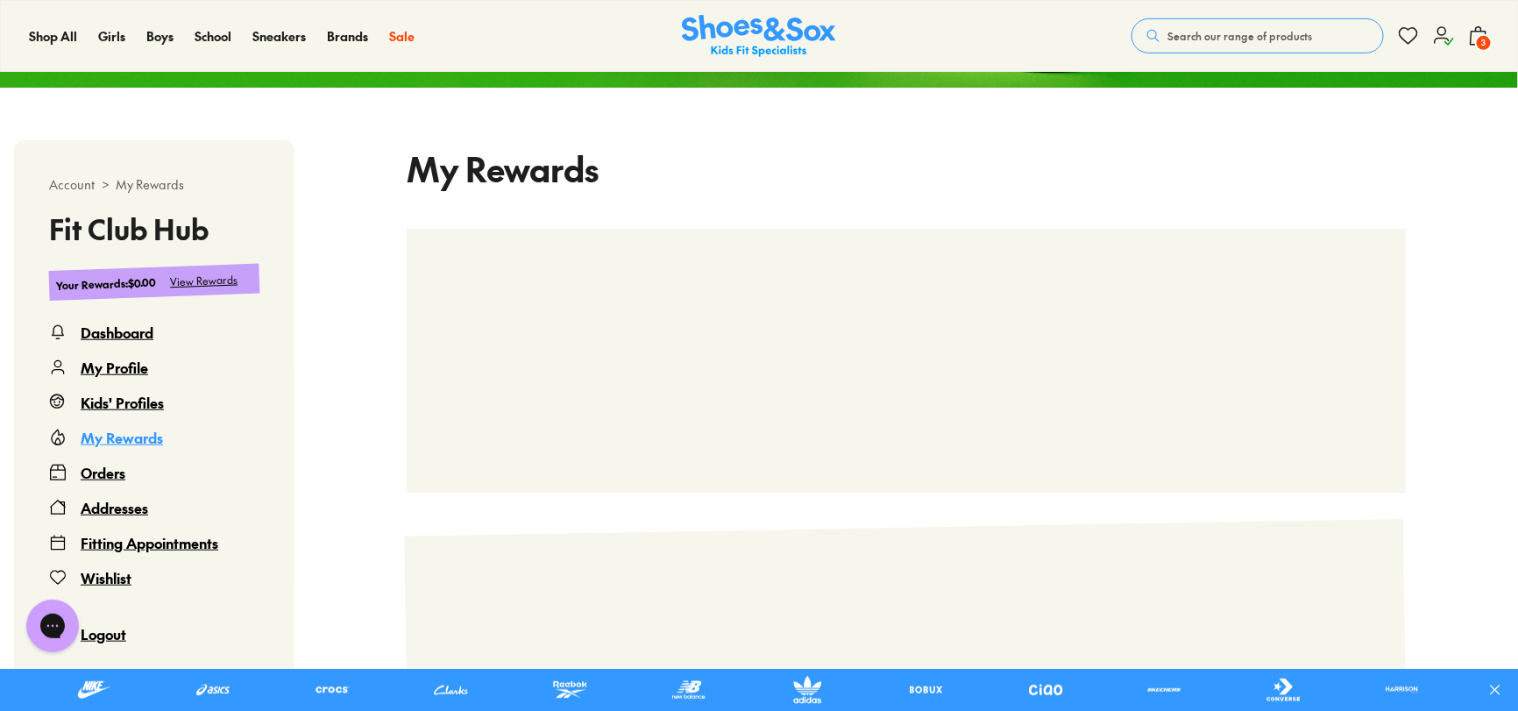
scroll to position [107, 0]
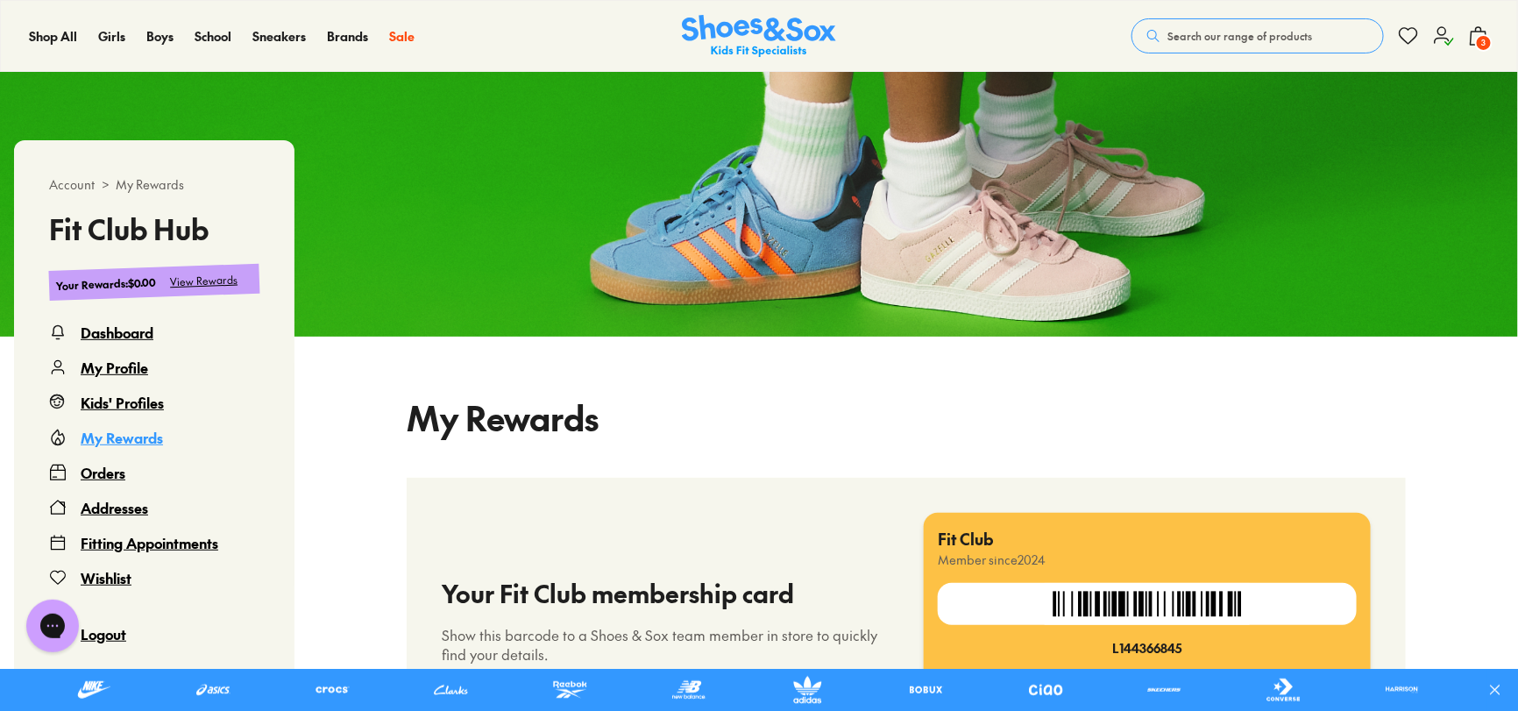
select select
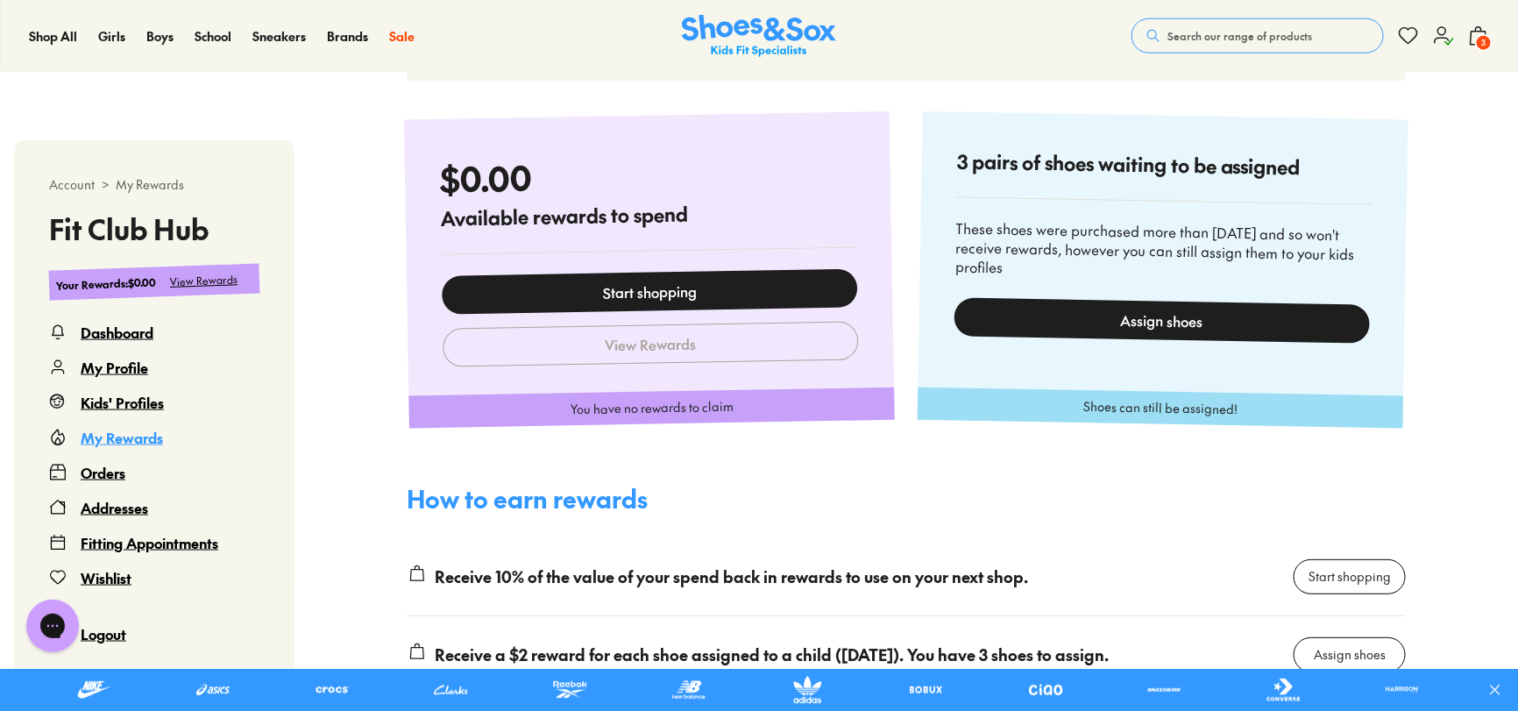
scroll to position [0, 0]
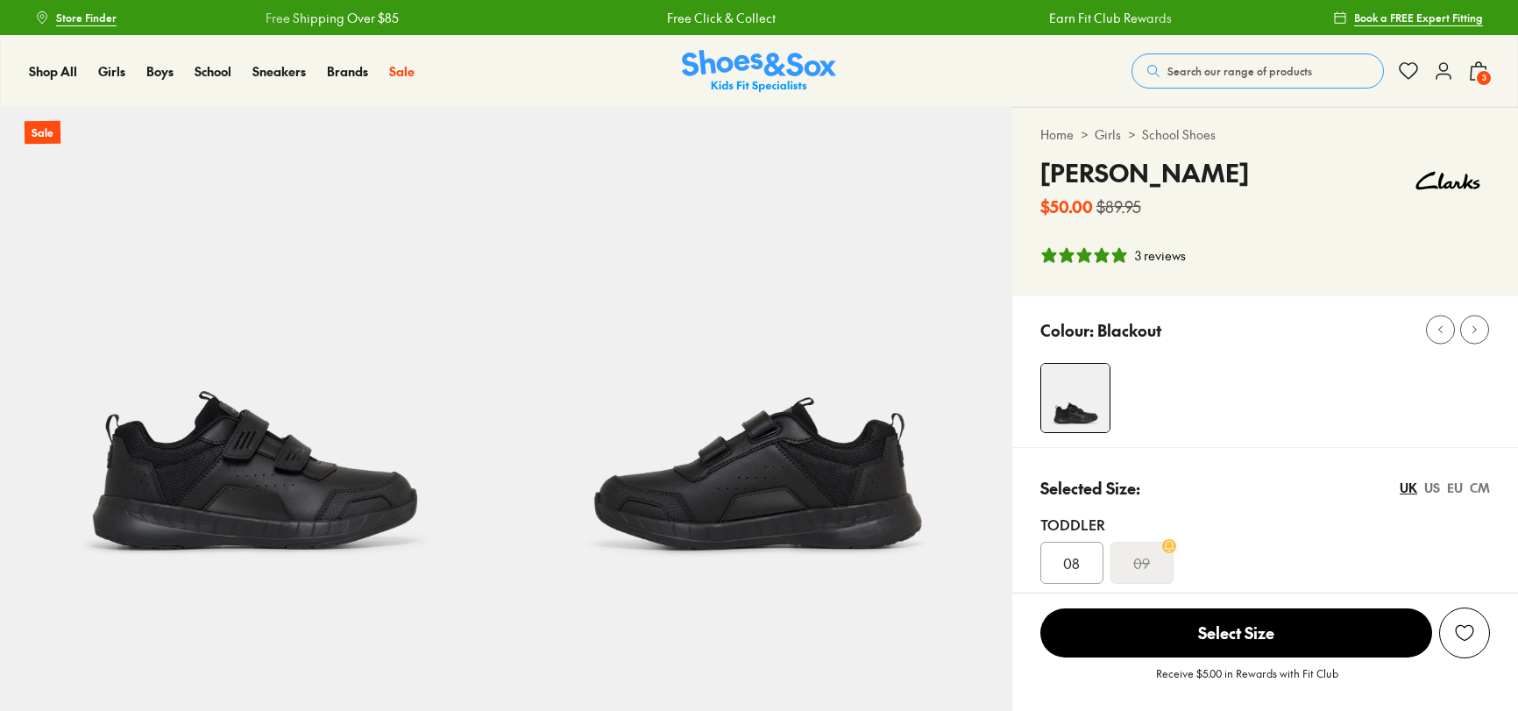
select select "*"
